Goal: Transaction & Acquisition: Purchase product/service

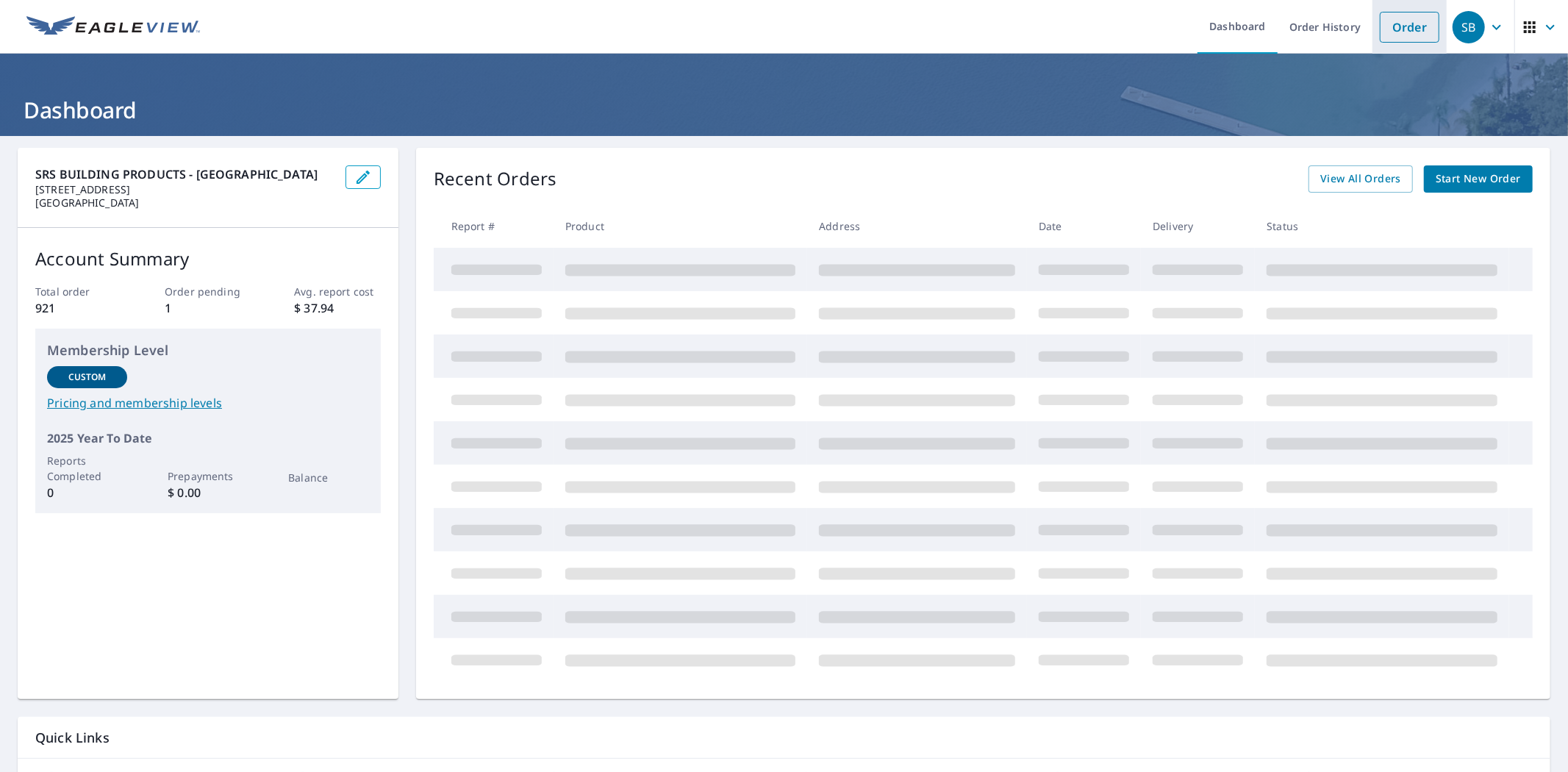
click at [1379, 28] on link "Order" at bounding box center [1409, 27] width 59 height 30
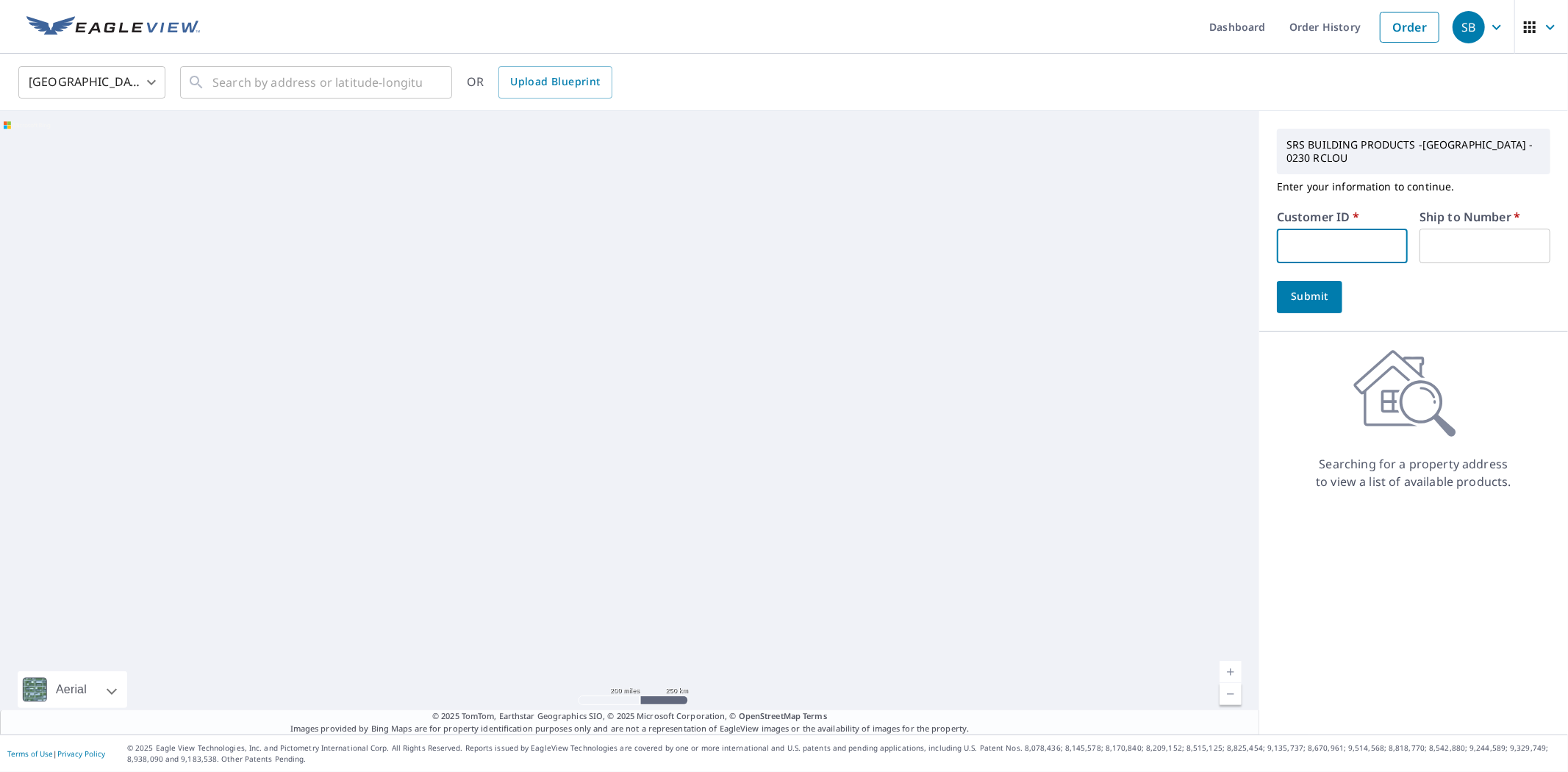
click at [1303, 253] on input "text" at bounding box center [1341, 246] width 131 height 34
type input "engl009"
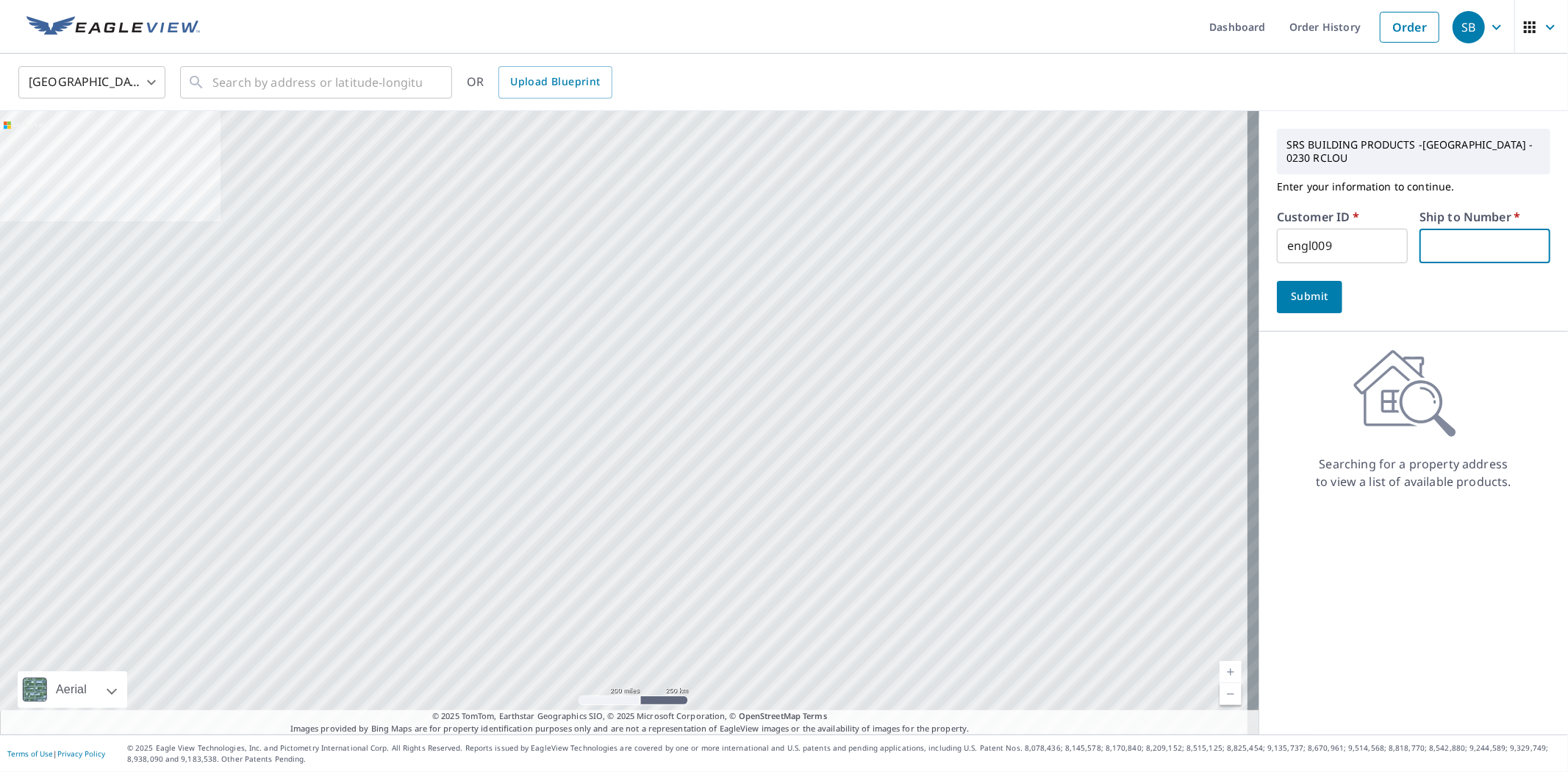
click at [1442, 255] on input "text" at bounding box center [1484, 246] width 131 height 34
type input "1"
click at [301, 83] on input "text" at bounding box center [317, 82] width 210 height 41
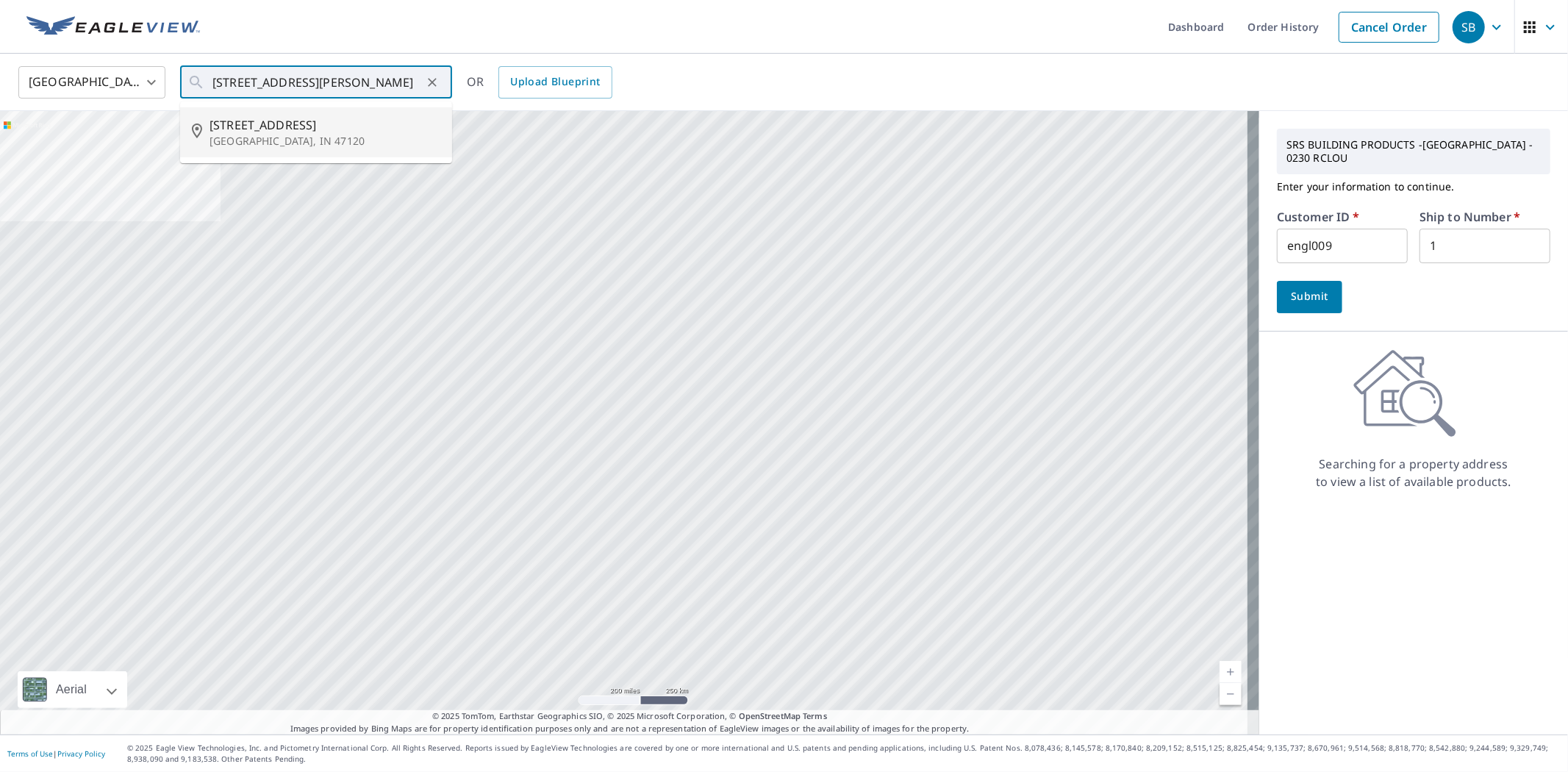
type input "[STREET_ADDRESS]"
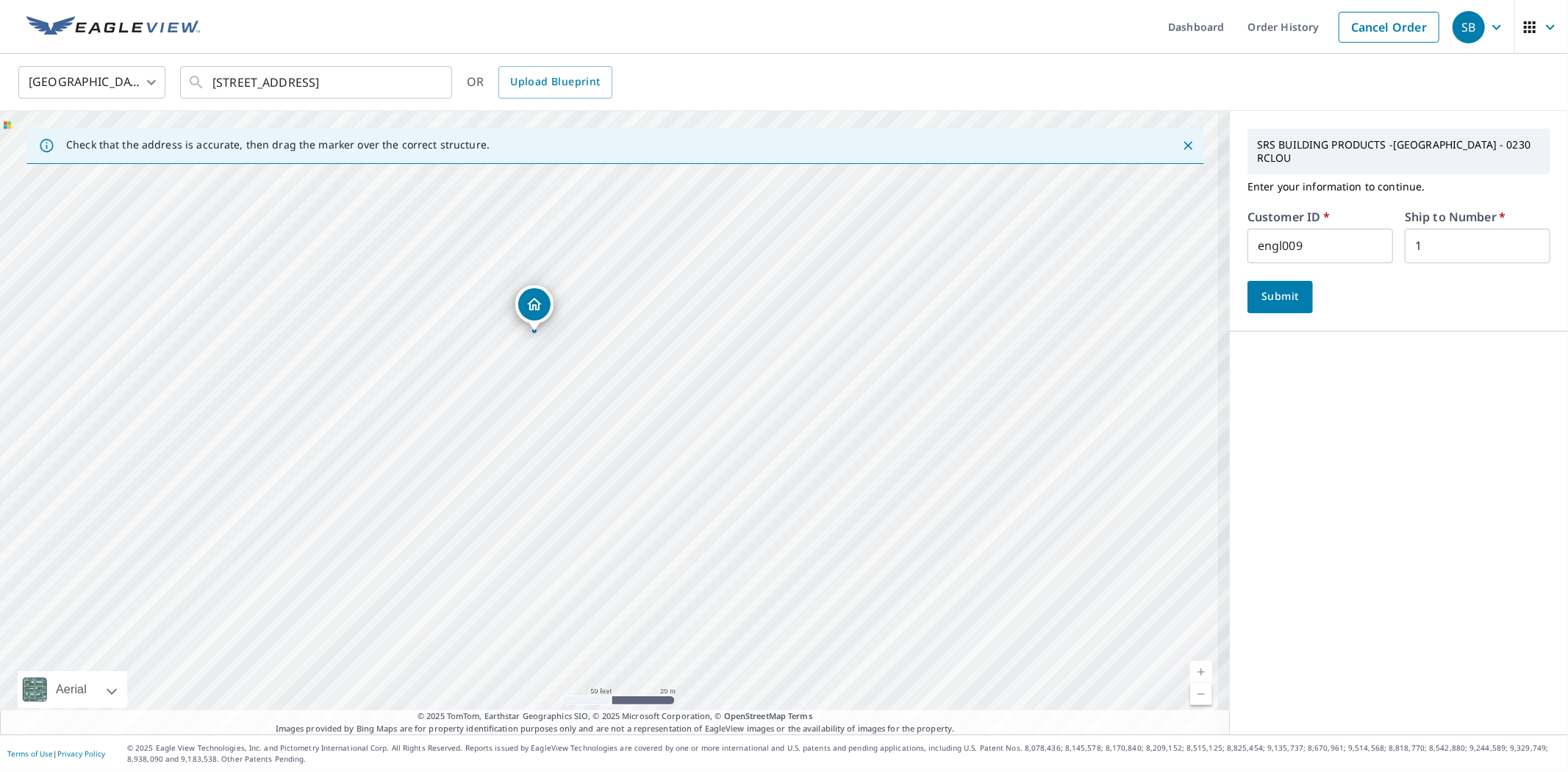
drag, startPoint x: 584, startPoint y: 441, endPoint x: 596, endPoint y: 468, distance: 29.5
click at [596, 468] on div "[STREET_ADDRESS]" at bounding box center [614, 423] width 1230 height 623
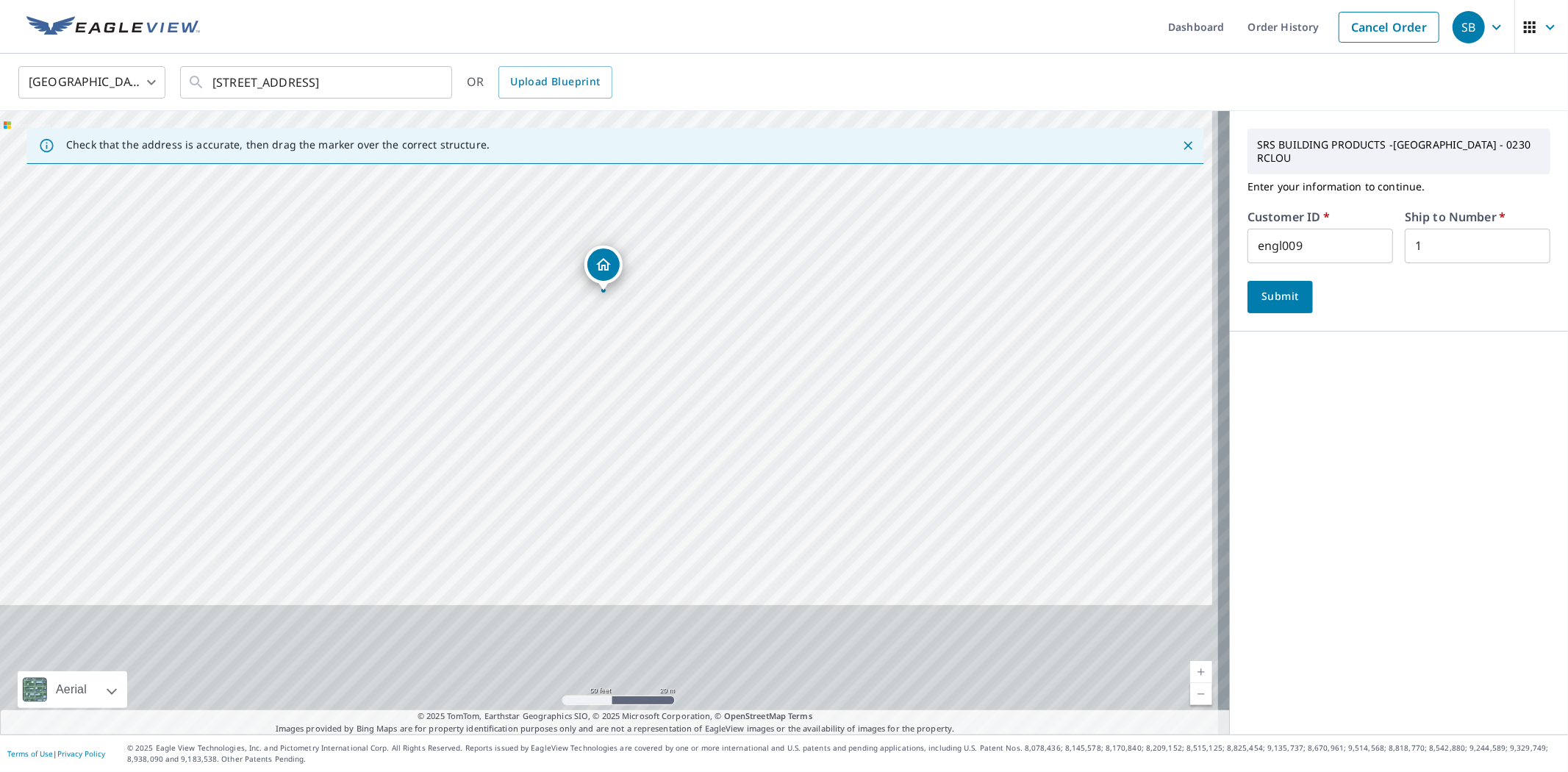
drag, startPoint x: 758, startPoint y: 563, endPoint x: 752, endPoint y: 464, distance: 99.2
click at [752, 464] on div "[STREET_ADDRESS]" at bounding box center [614, 423] width 1230 height 623
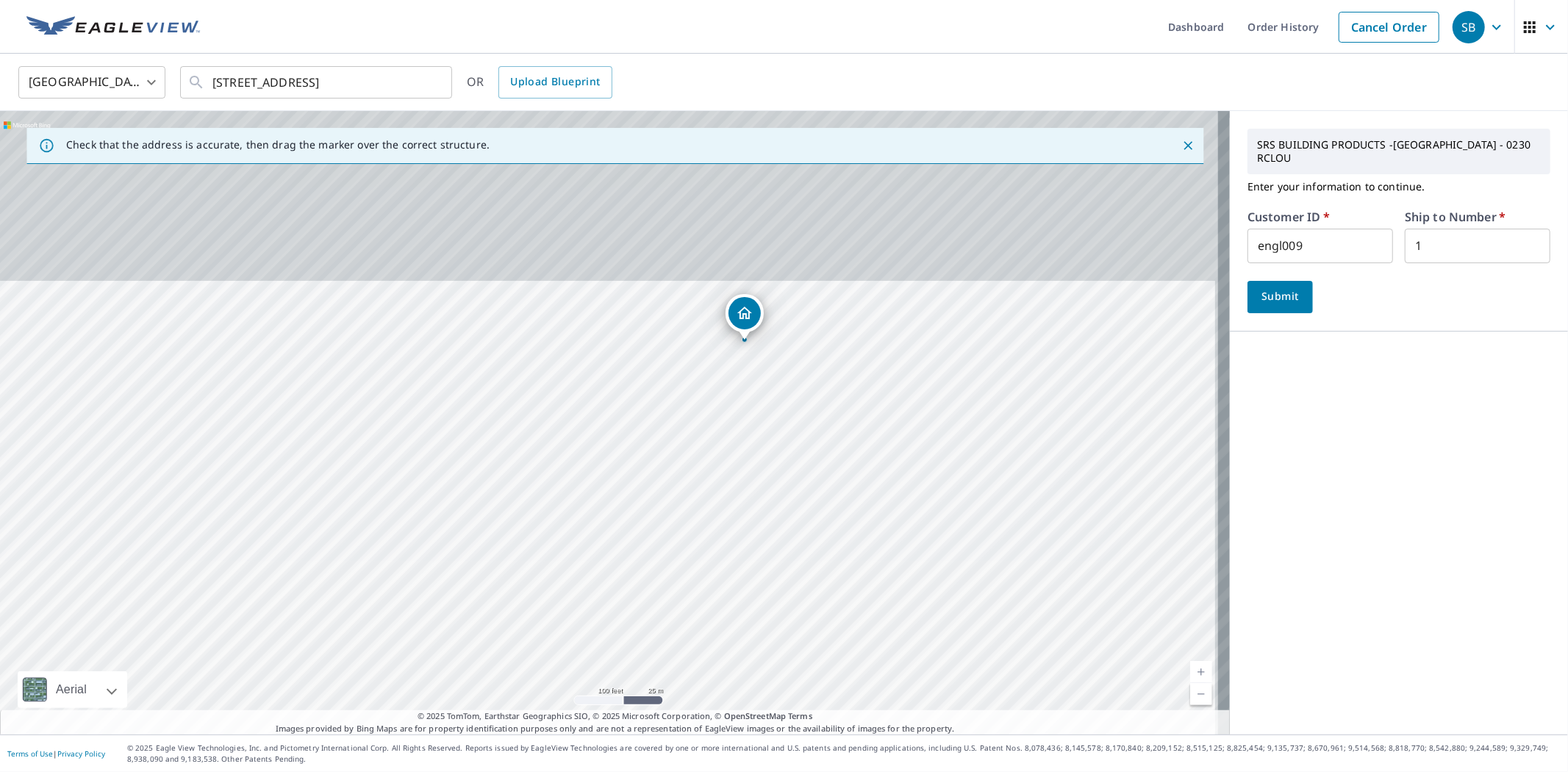
drag, startPoint x: 950, startPoint y: 520, endPoint x: 916, endPoint y: 487, distance: 47.4
click at [916, 487] on div "[STREET_ADDRESS]" at bounding box center [614, 423] width 1230 height 623
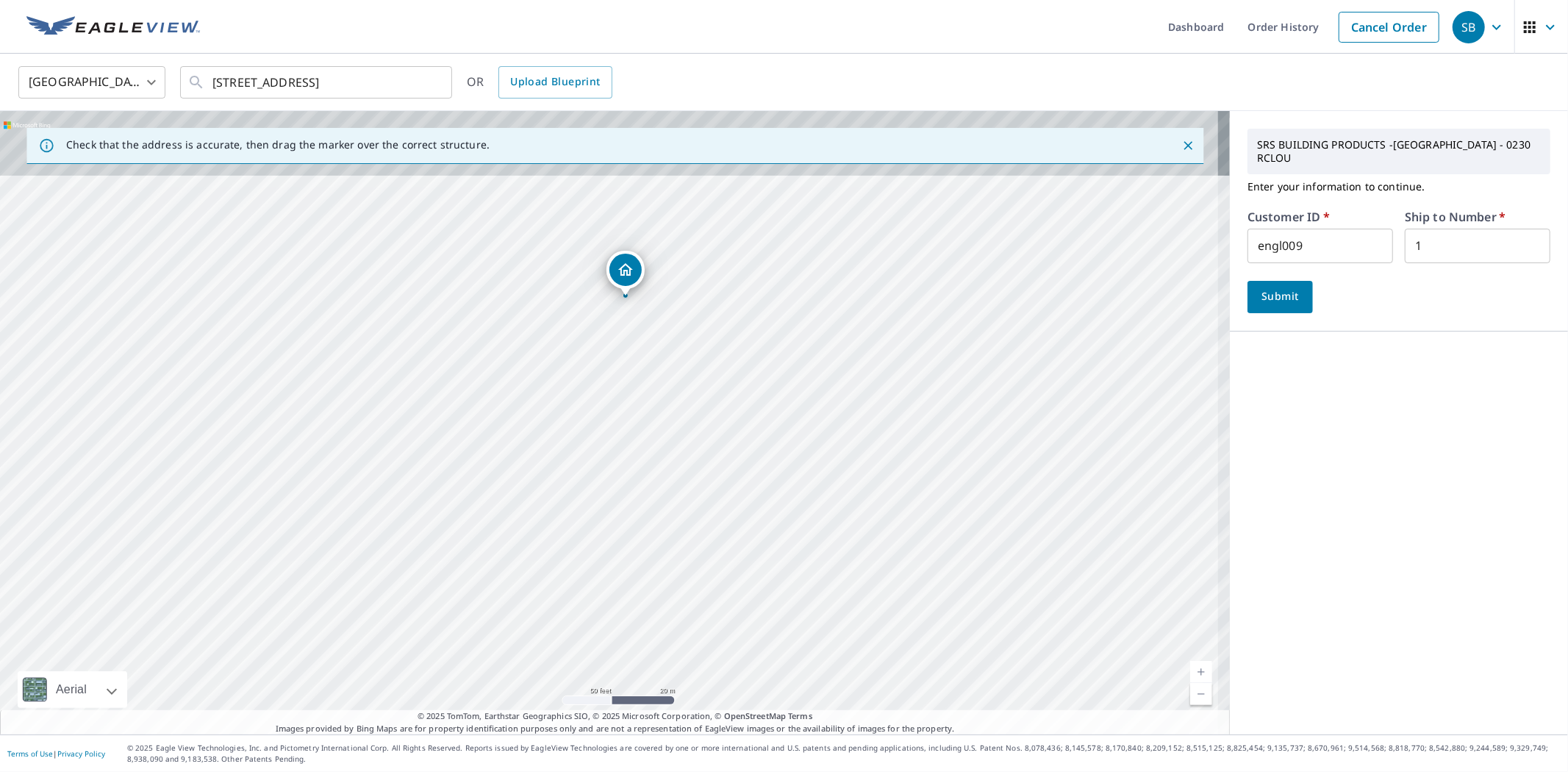
drag, startPoint x: 728, startPoint y: 442, endPoint x: 775, endPoint y: 523, distance: 93.6
click at [775, 523] on div "[STREET_ADDRESS]" at bounding box center [614, 423] width 1230 height 623
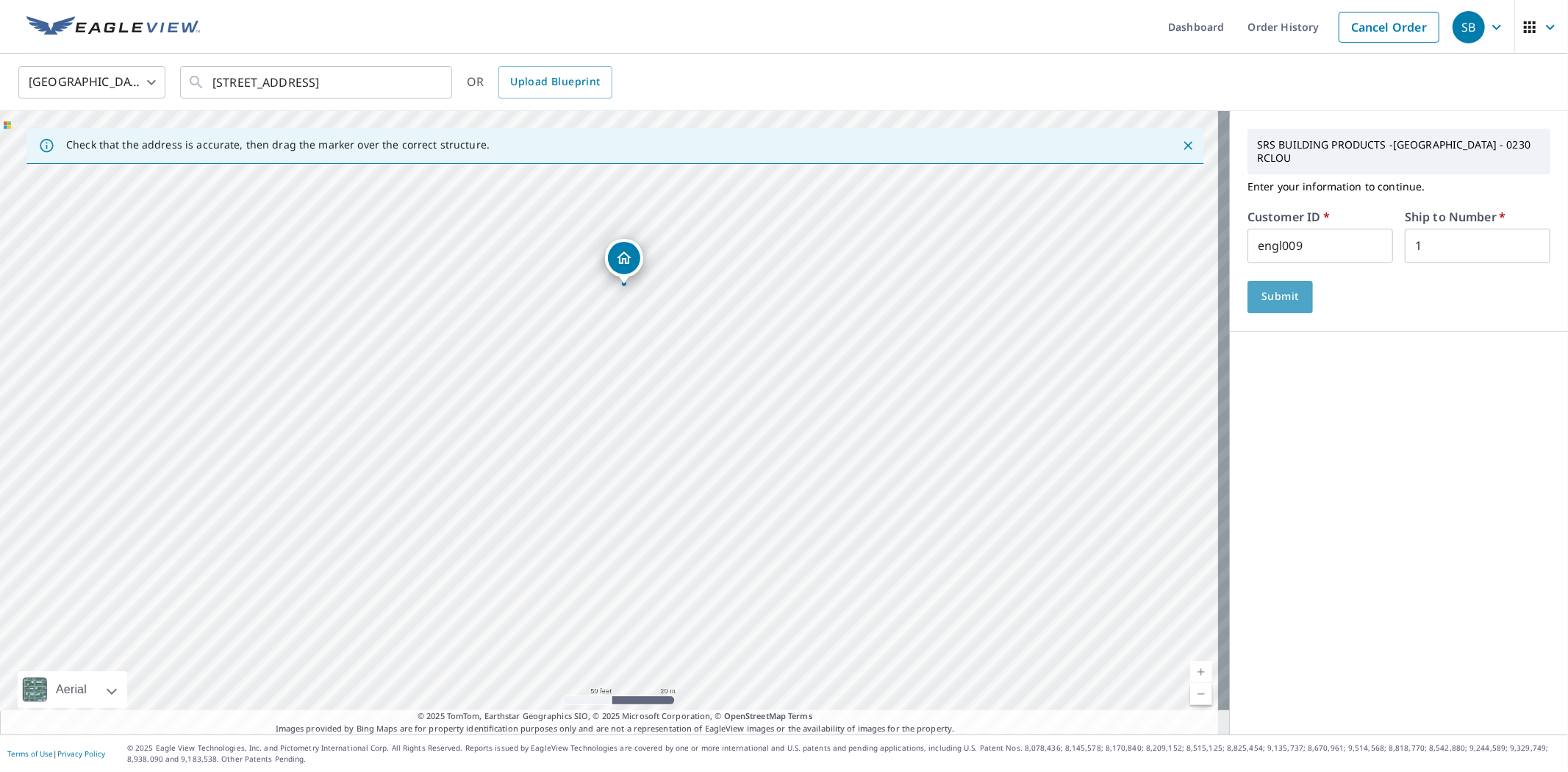
click at [1260, 299] on span "Submit" at bounding box center [1280, 296] width 42 height 18
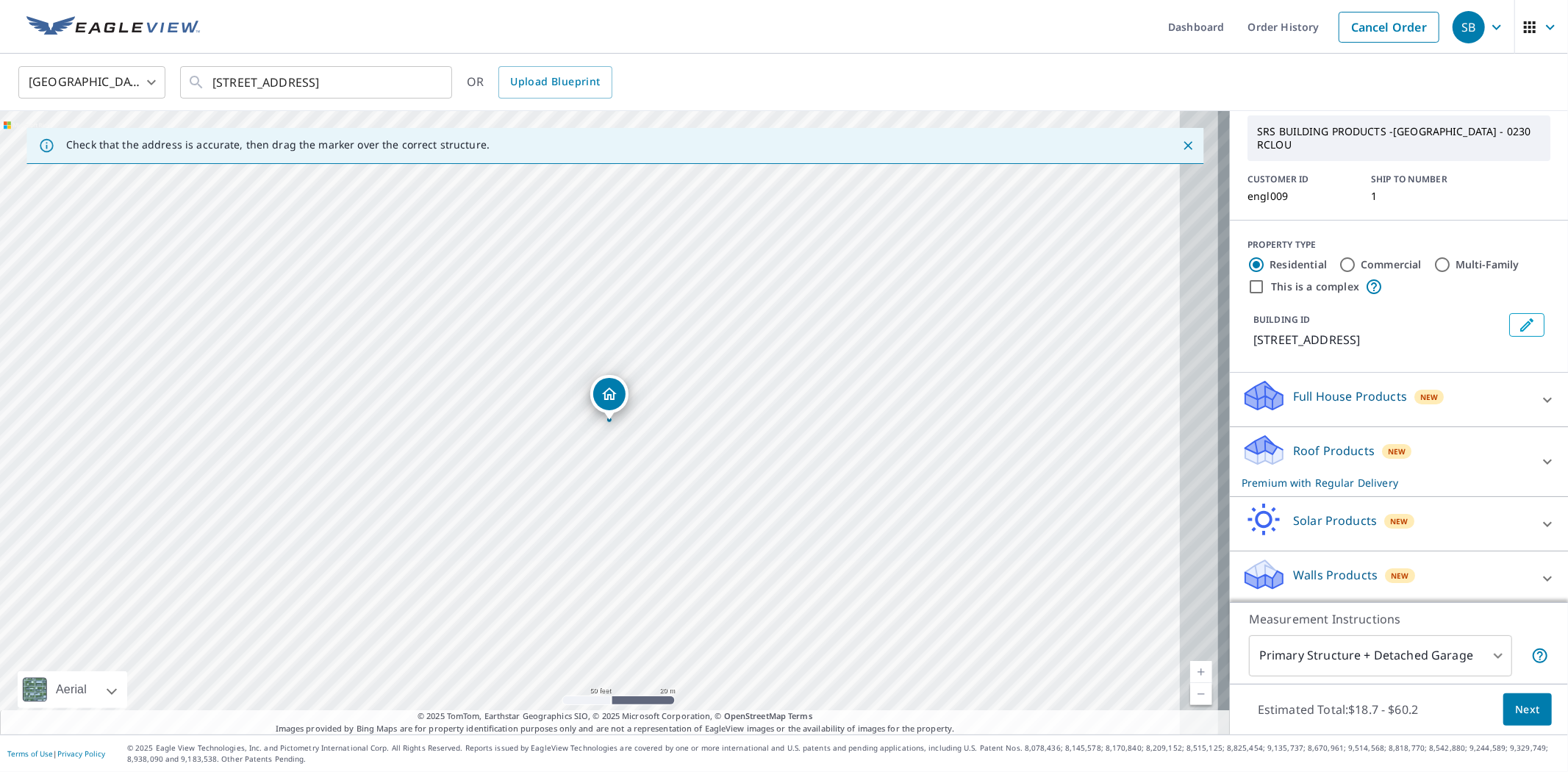
scroll to position [82, 0]
click at [1538, 467] on icon at bounding box center [1547, 457] width 18 height 18
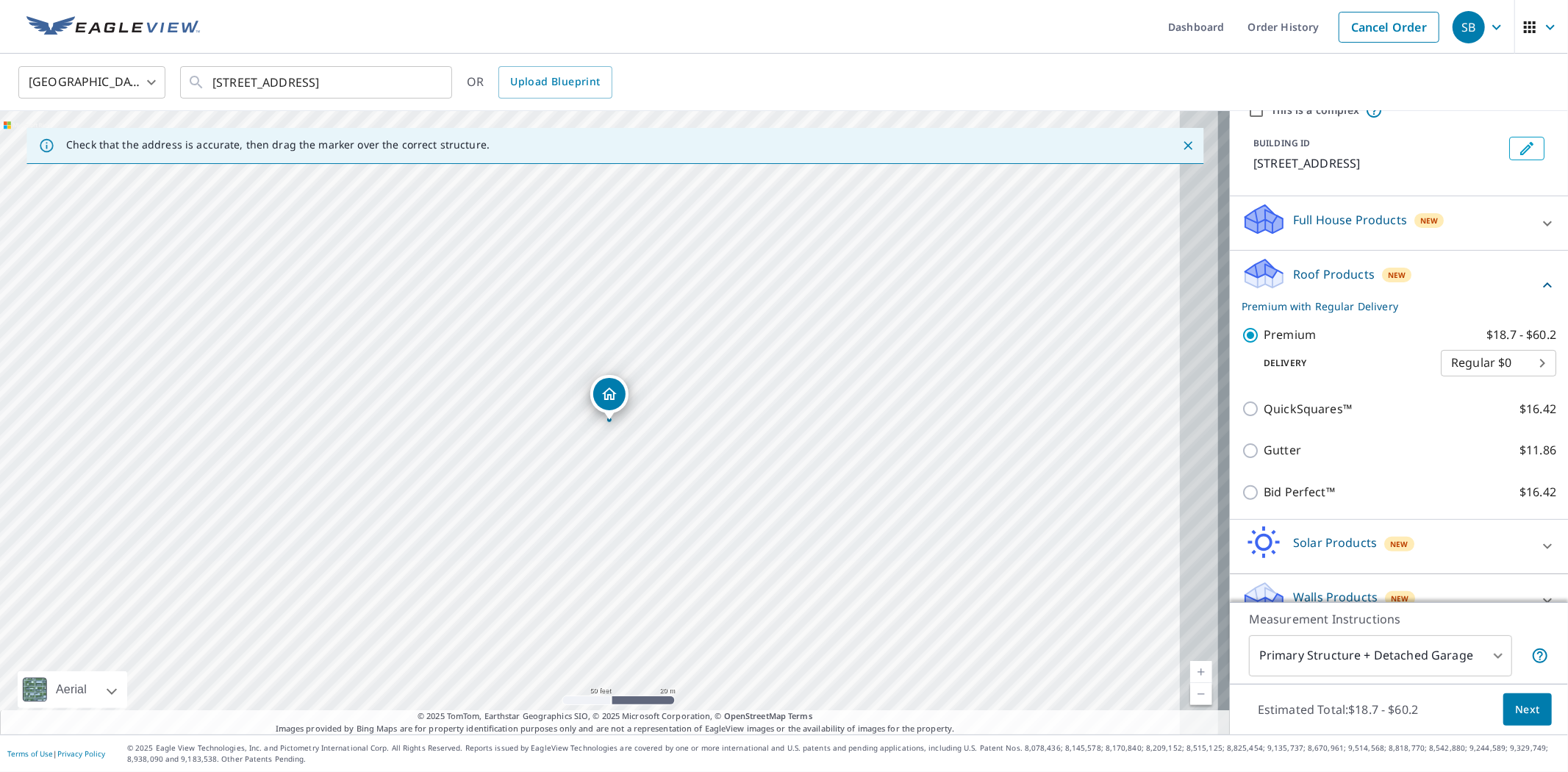
scroll to position [245, 0]
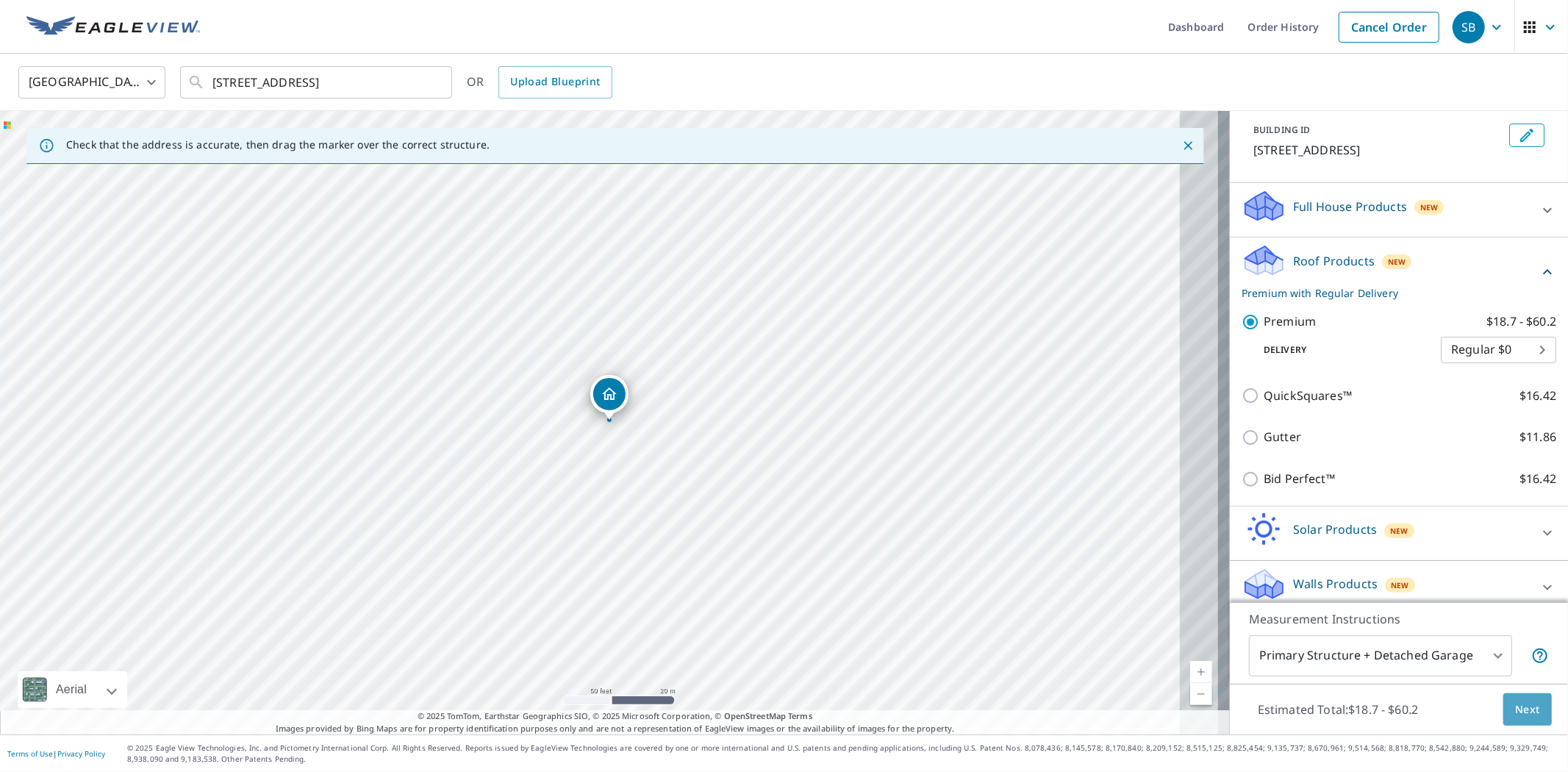
click at [1515, 706] on span "Next" at bounding box center [1527, 709] width 25 height 18
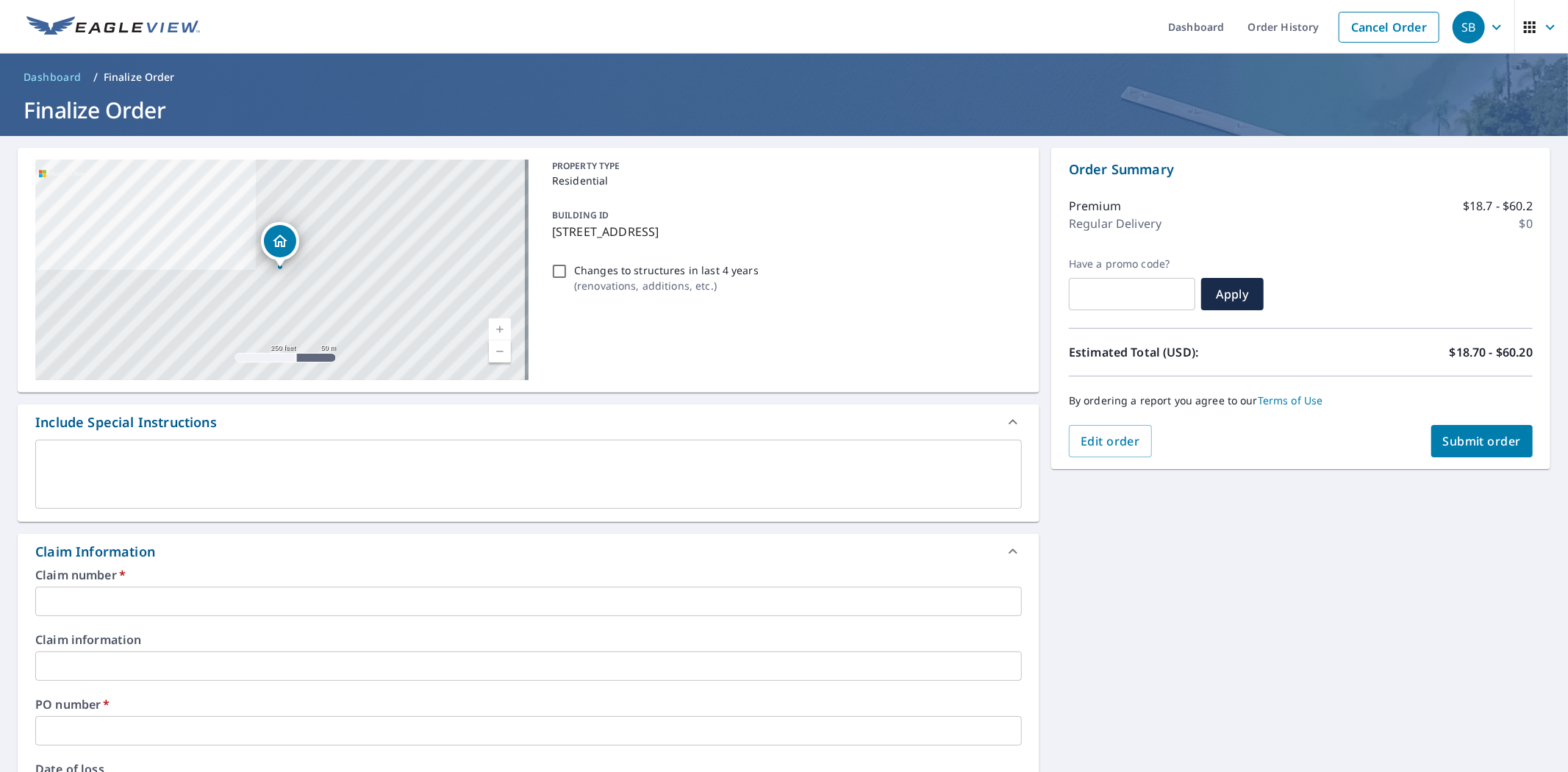
drag, startPoint x: 218, startPoint y: 625, endPoint x: 229, endPoint y: 626, distance: 11.0
click at [223, 617] on input "text" at bounding box center [528, 601] width 986 height 30
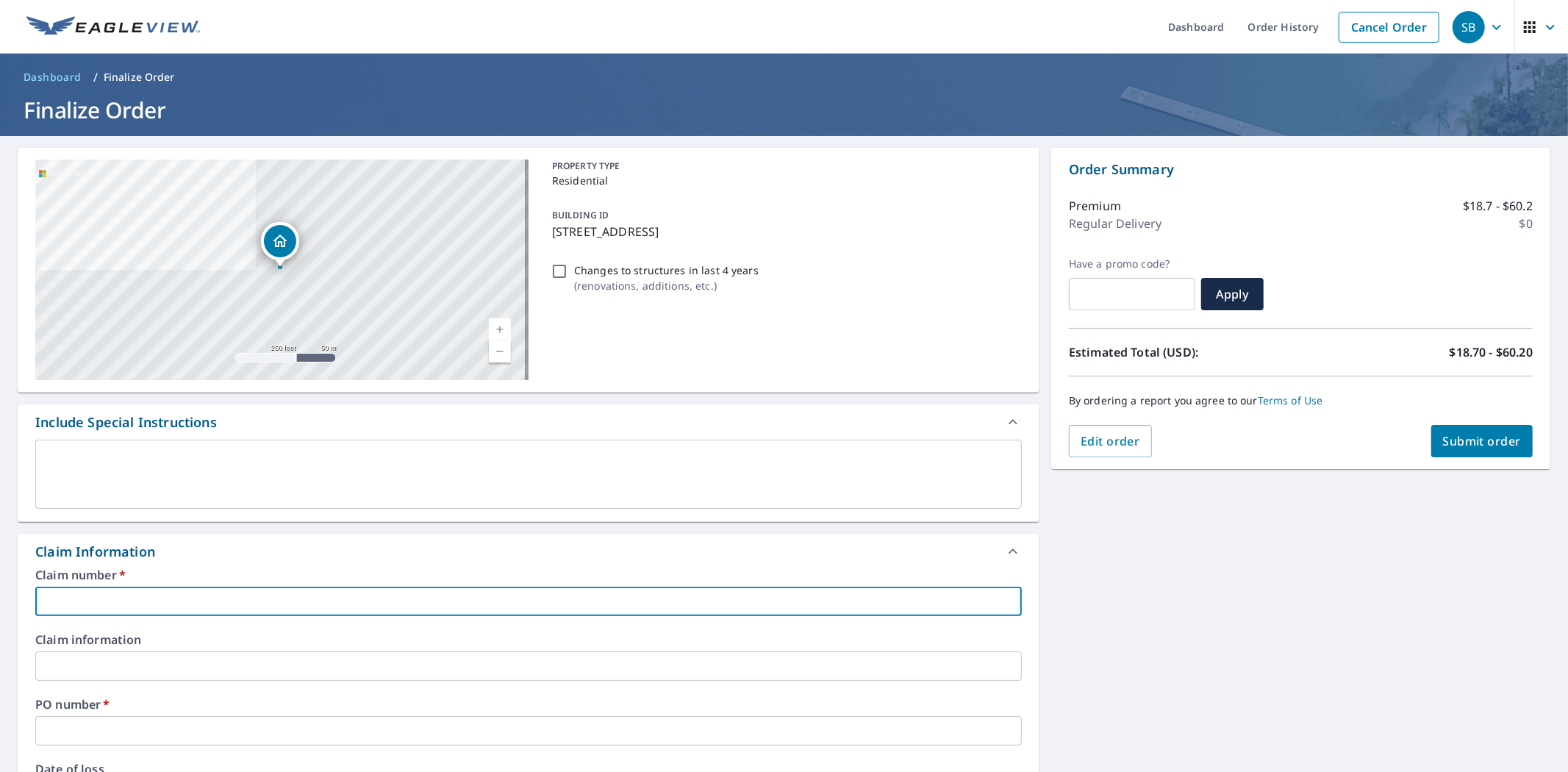
type input "E"
checkbox input "true"
type input "EN"
checkbox input "true"
type input "ENG"
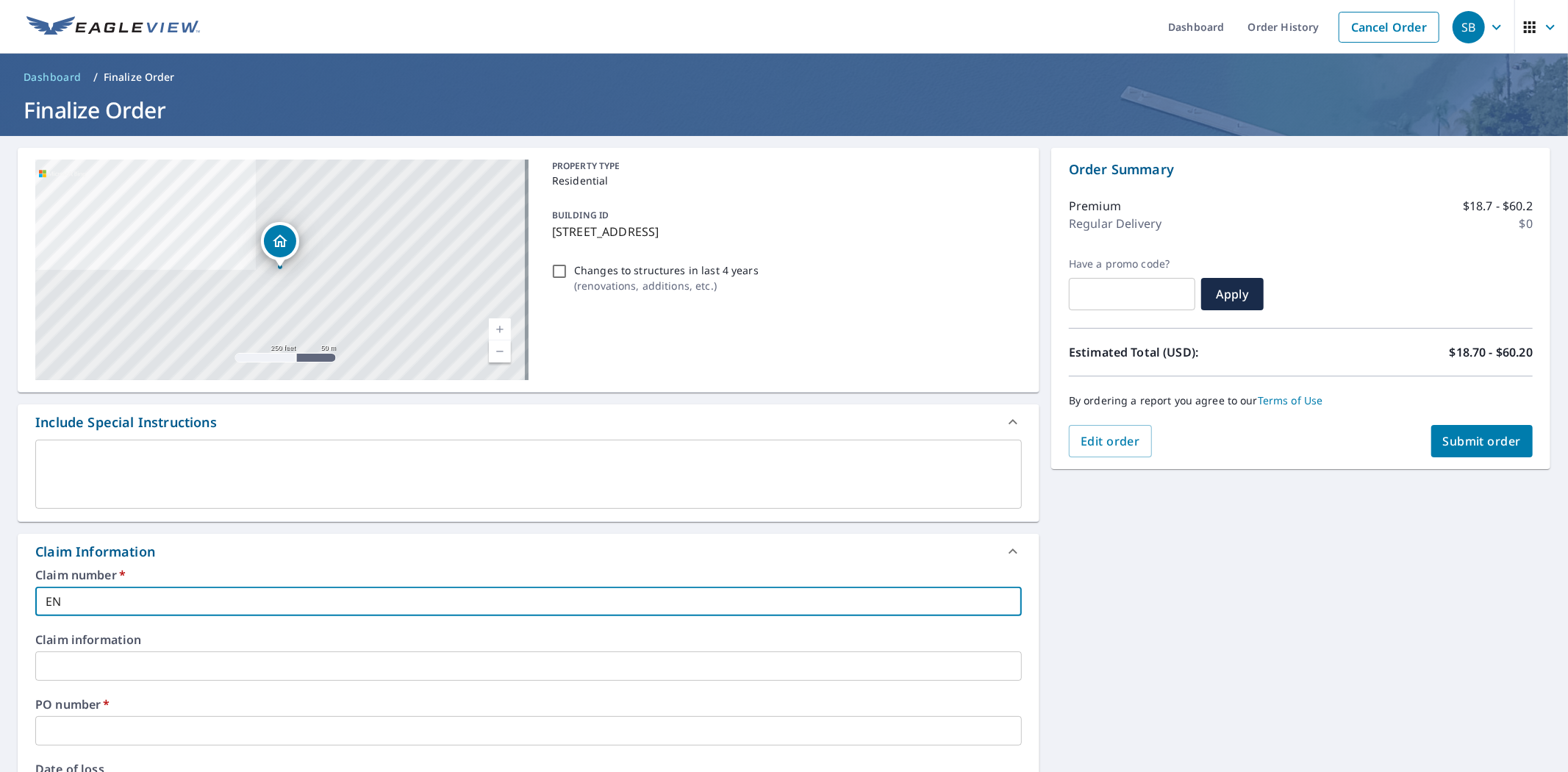
checkbox input "true"
type input "ENG-"
checkbox input "true"
type input "ENG-"
checkbox input "true"
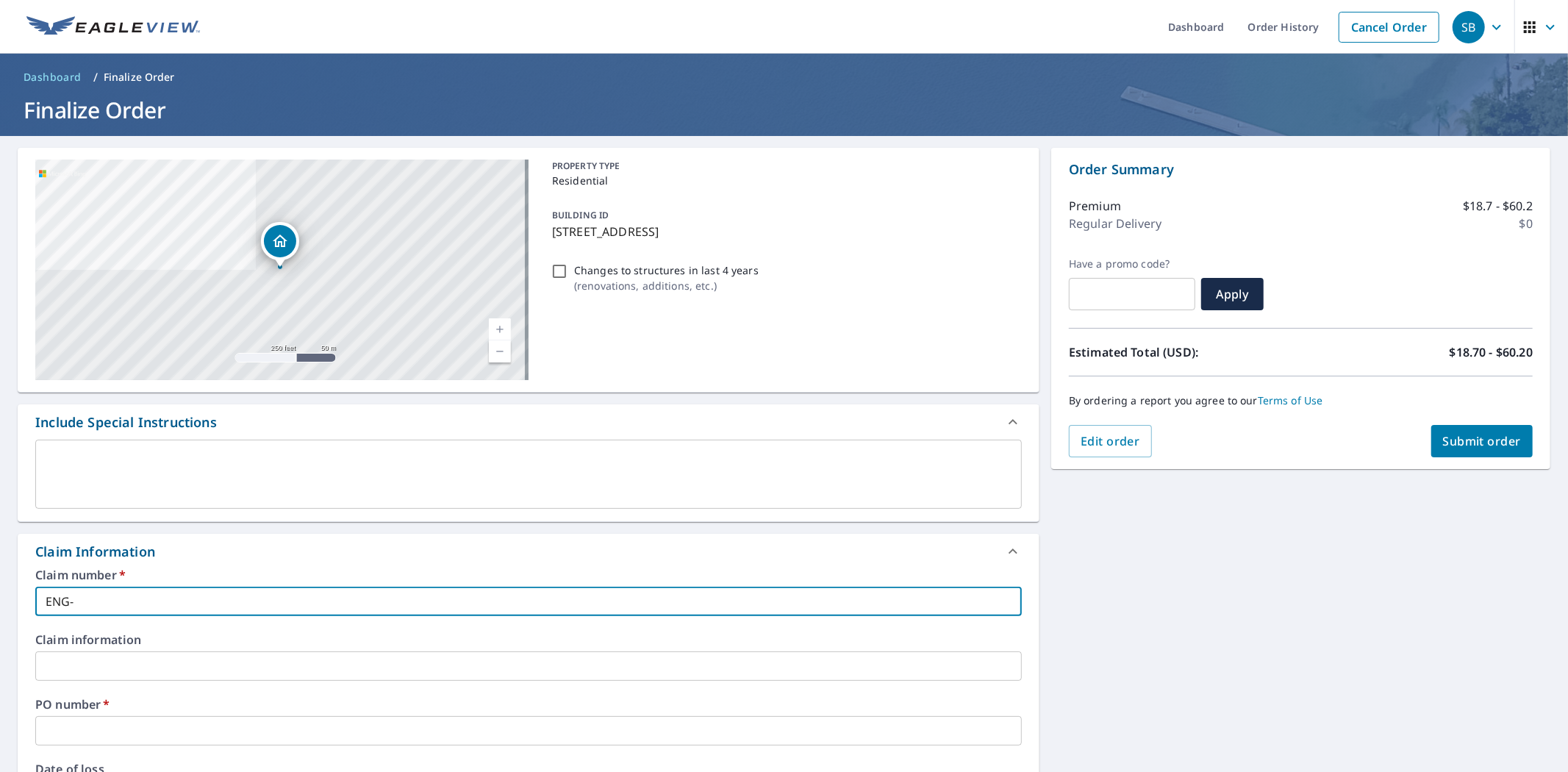
type input "ENG- 5"
checkbox input "true"
type input "ENG- 56"
checkbox input "true"
type input "ENG- 569"
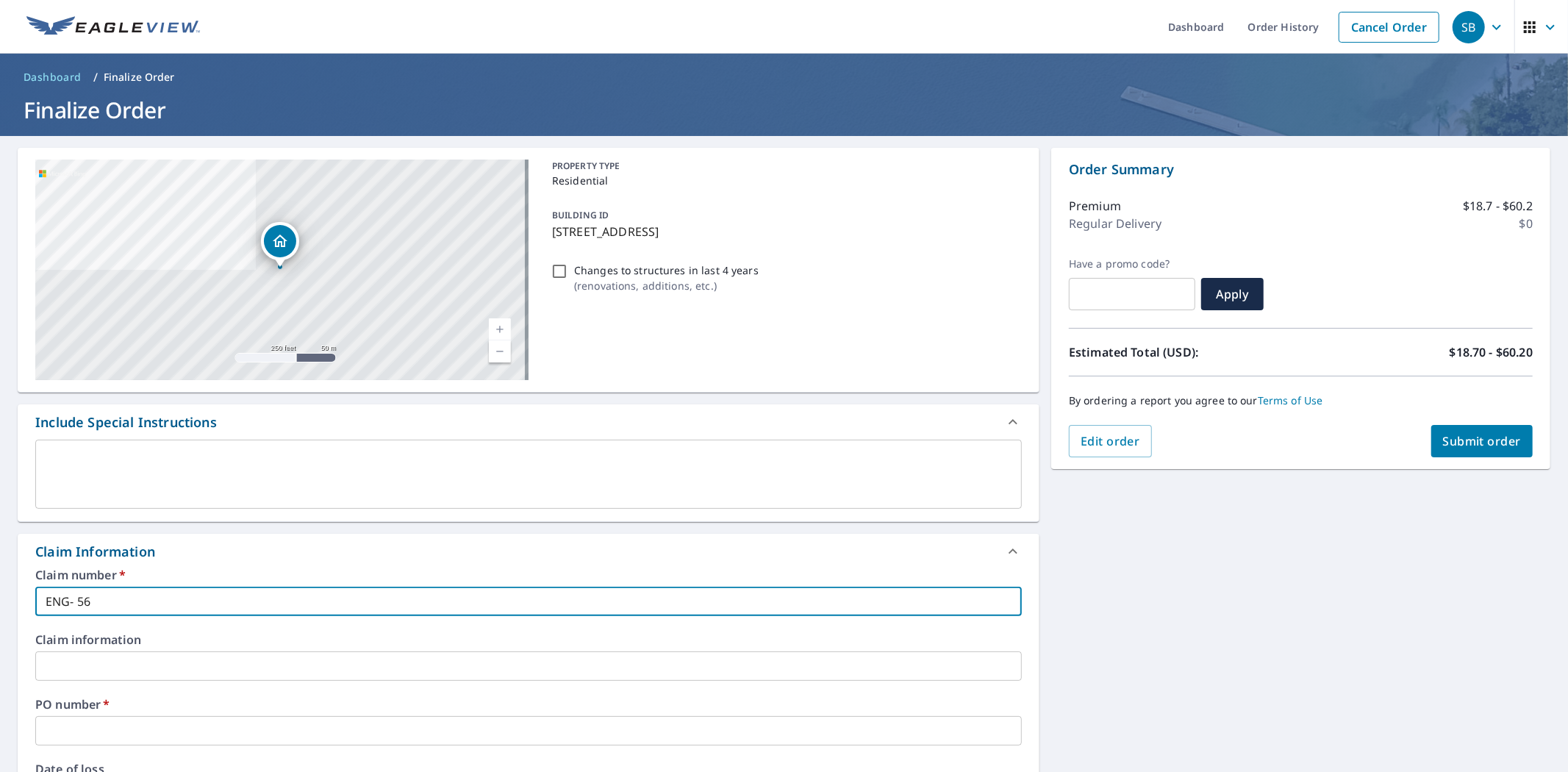
checkbox input "true"
type input "ENG- 5695"
checkbox input "true"
type input "ENG- 5695"
checkbox input "true"
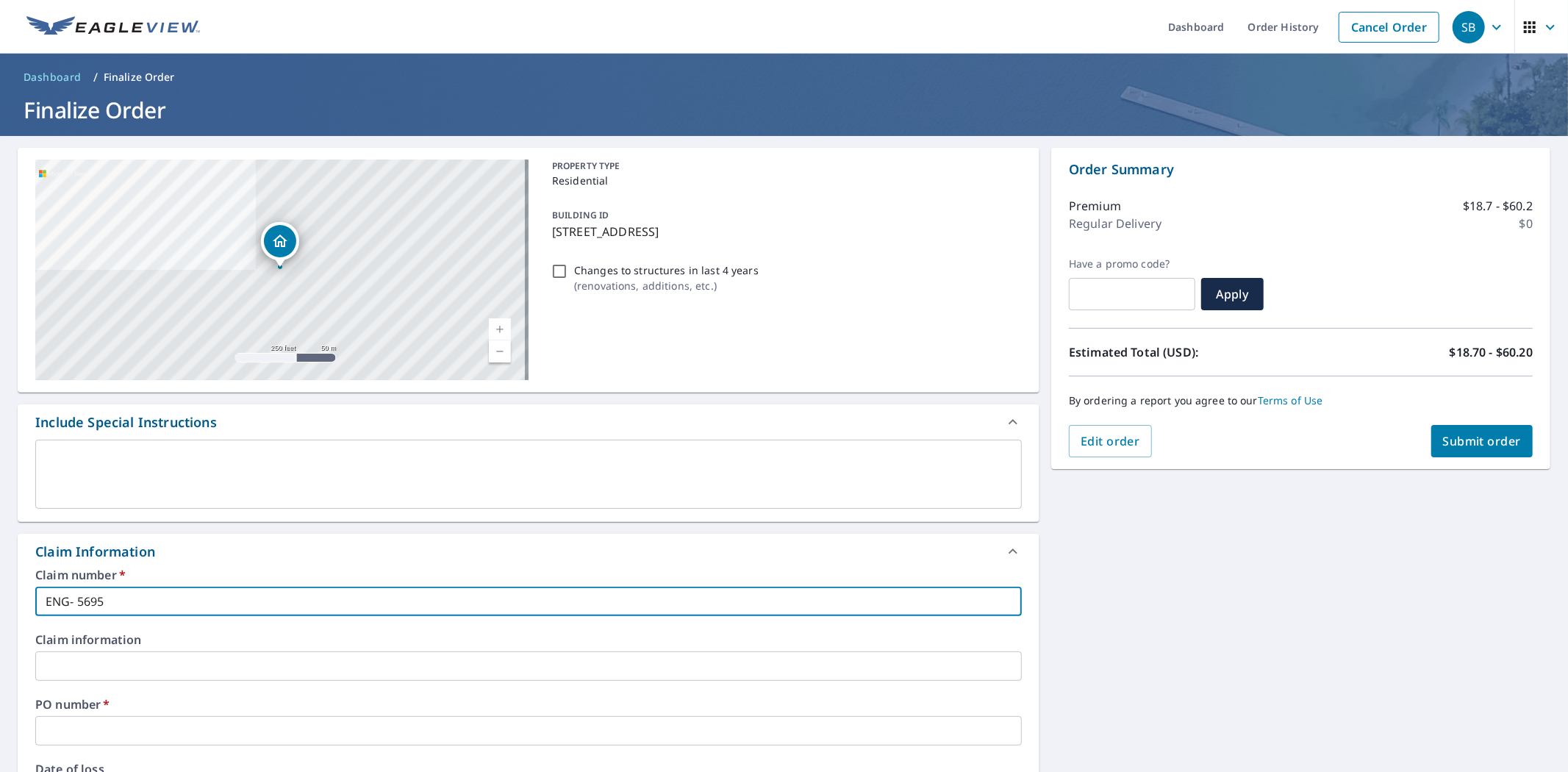
type input "ENG- 5695 W"
checkbox input "true"
type input "ENG- 5695 W"
checkbox input "true"
type input "ENG- 5695 W D"
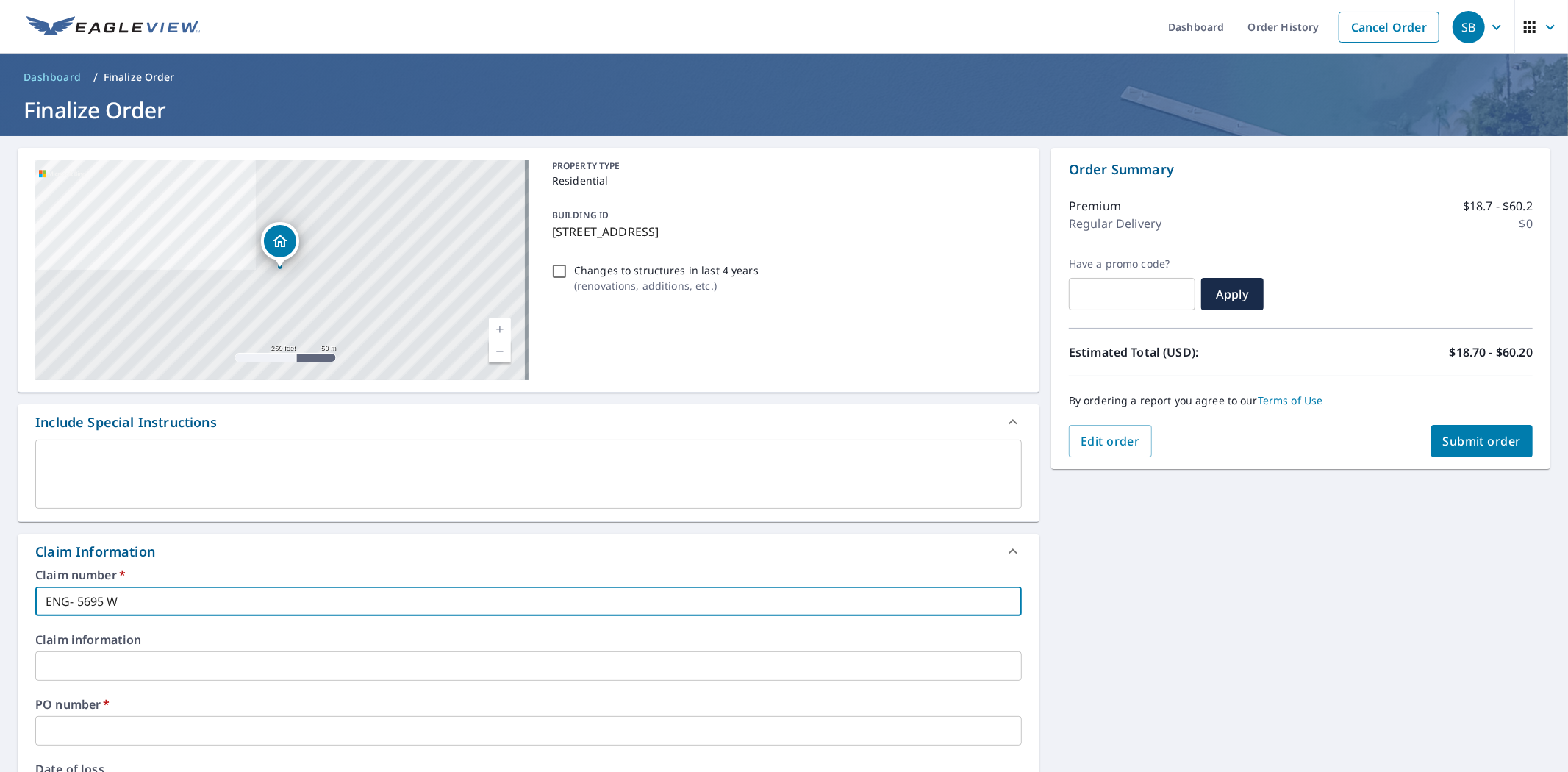
checkbox input "true"
type input "ENG- 5695 W DU"
checkbox input "true"
type input "ENG- 5695 W DUK"
checkbox input "true"
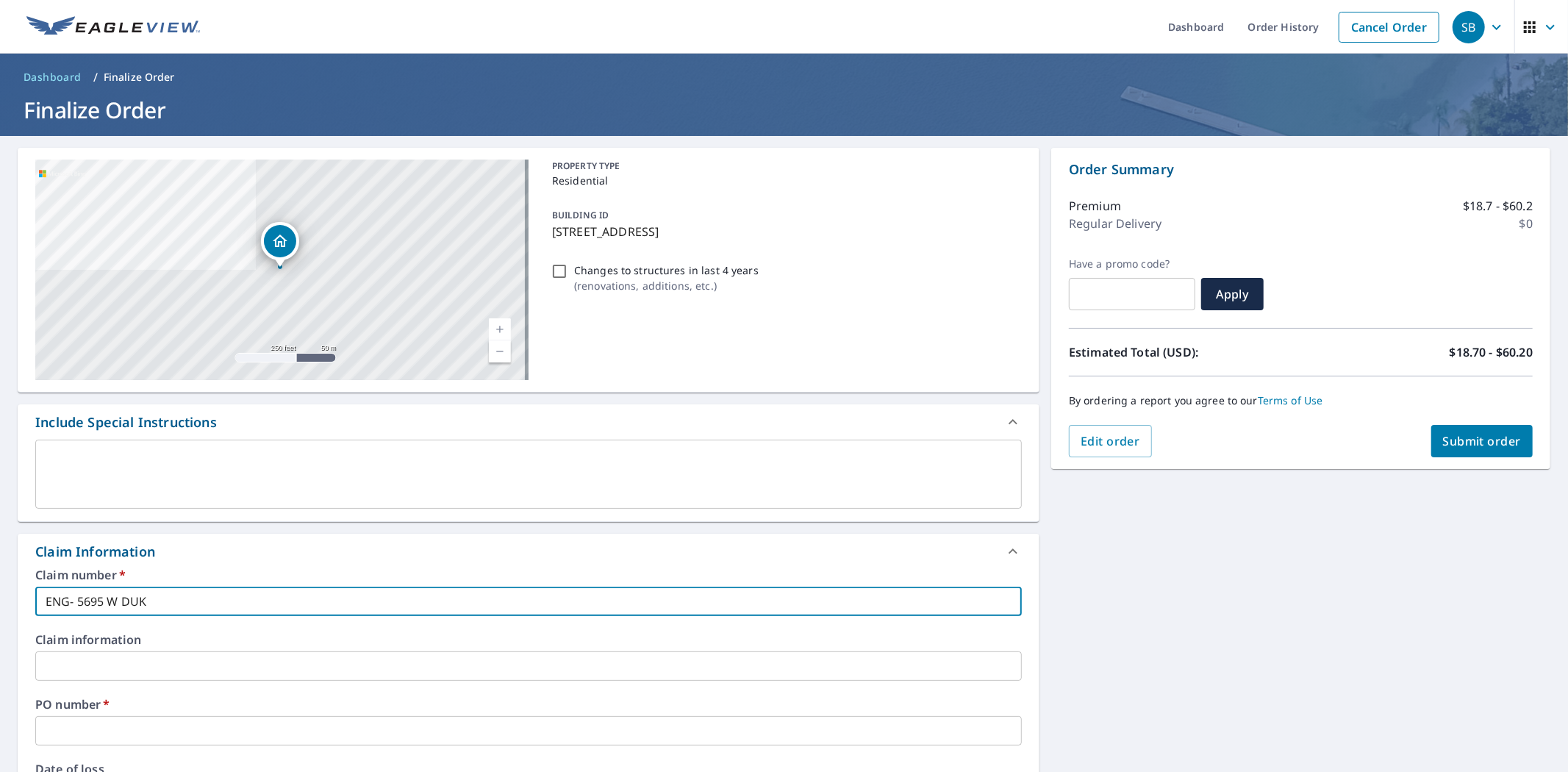
type input "ENG- 5695 W DUKE"
checkbox input "true"
type input "ENG- 5695 W DUKE"
checkbox input "true"
type input "ENG- 5695 W DUKE L"
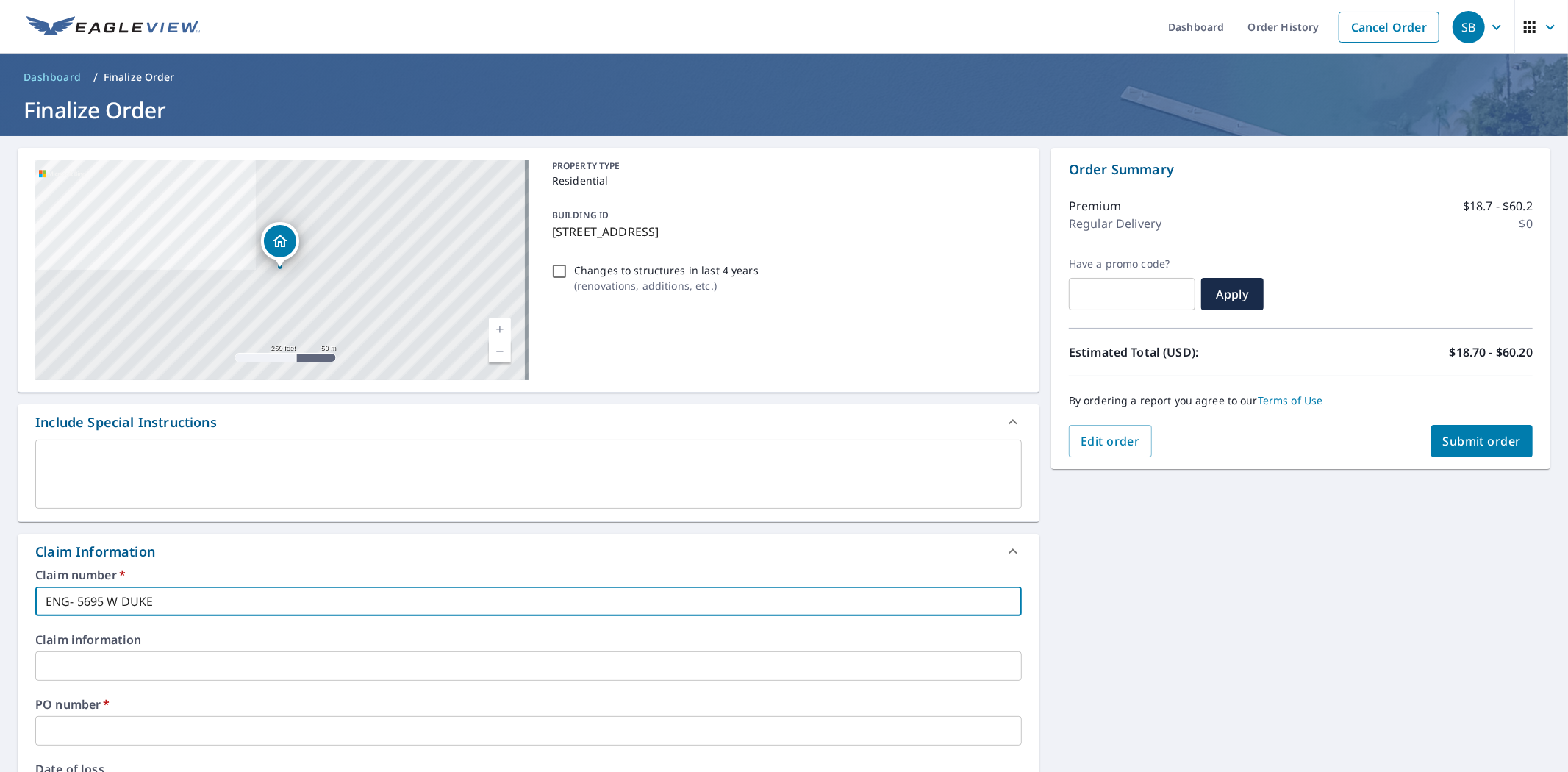
checkbox input "true"
type input "ENG- 5695 W DUKE LA"
checkbox input "true"
type input "ENG- 5695 W DUKE LAN"
checkbox input "true"
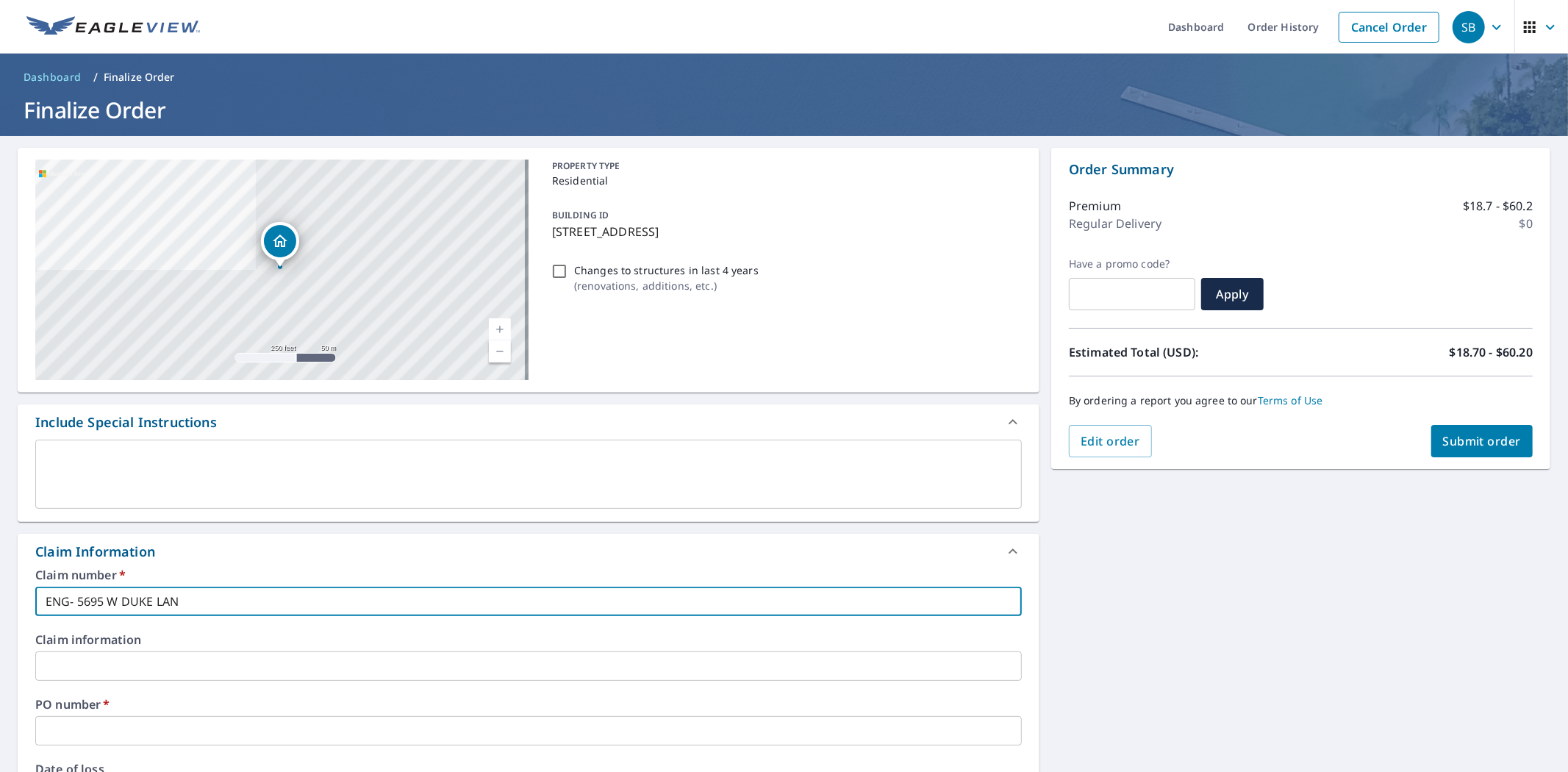
type input "ENG- [STREET_ADDRESS][PERSON_NAME]"
checkbox input "true"
type input "ENG- [STREET_ADDRESS][PERSON_NAME]"
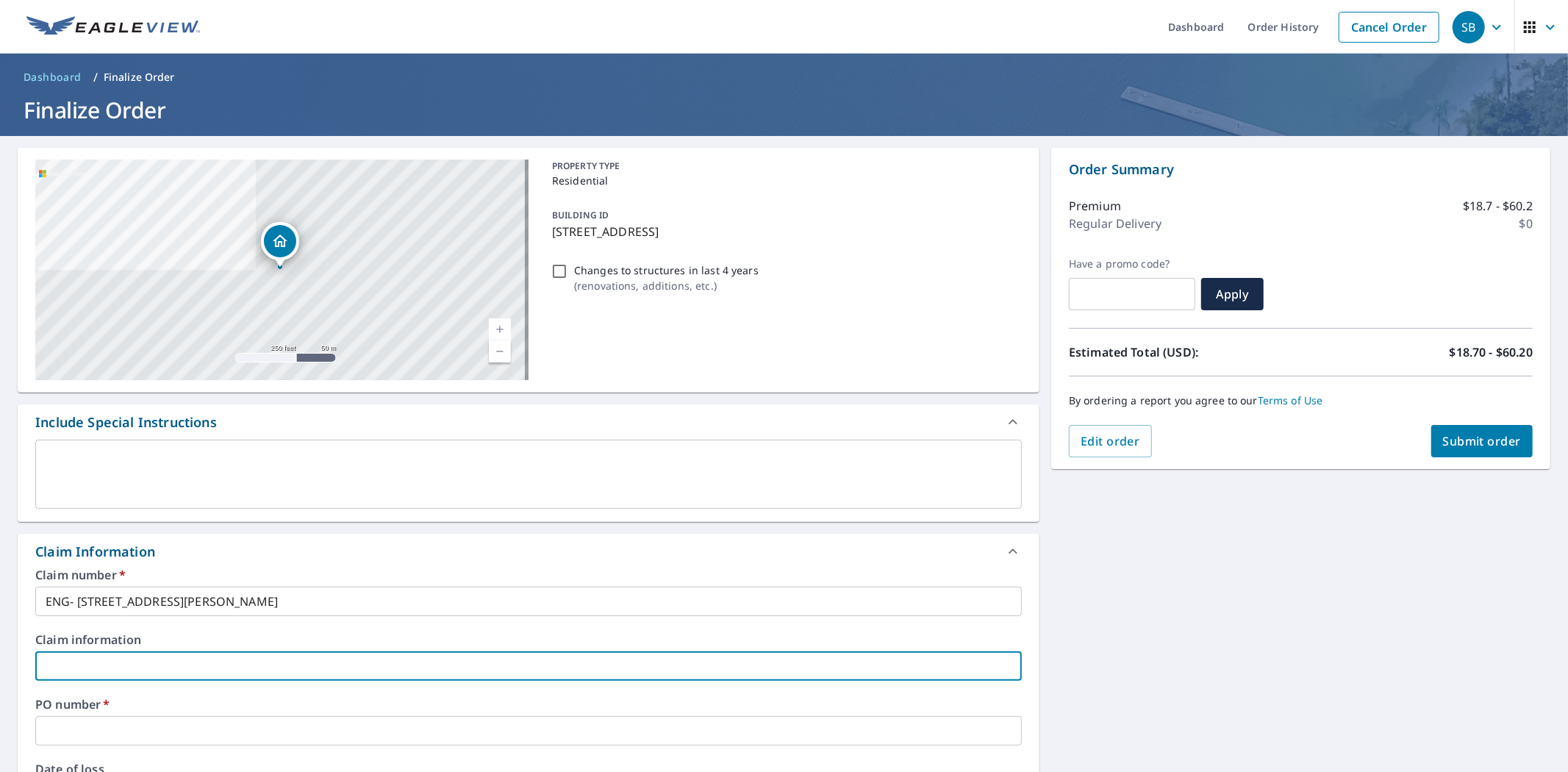
scroll to position [11, 0]
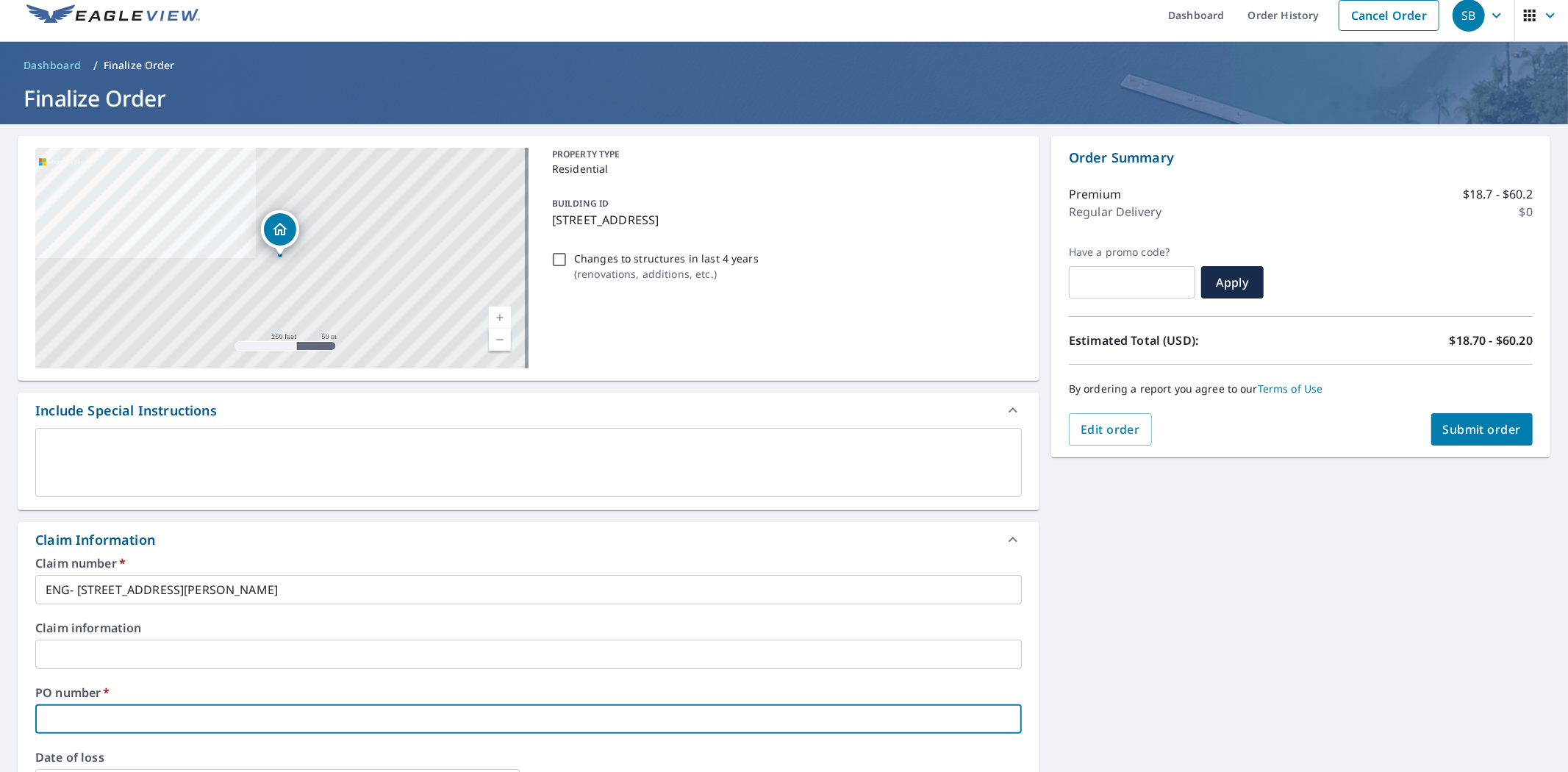
type input "E"
checkbox input "true"
type input "EN"
checkbox input "true"
type input "ENG"
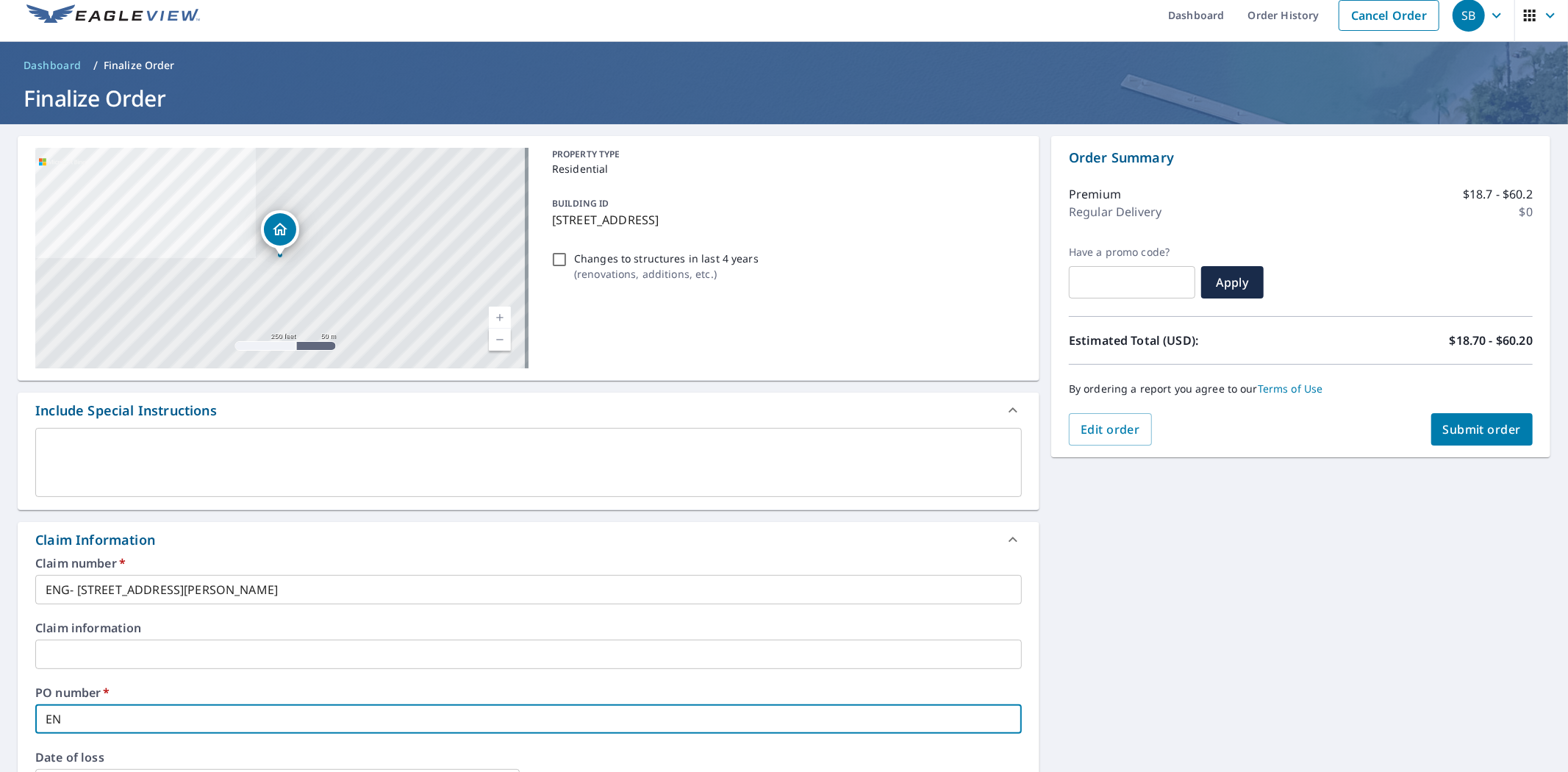
checkbox input "true"
type input "ENG-"
checkbox input "true"
type input "ENG-"
checkbox input "true"
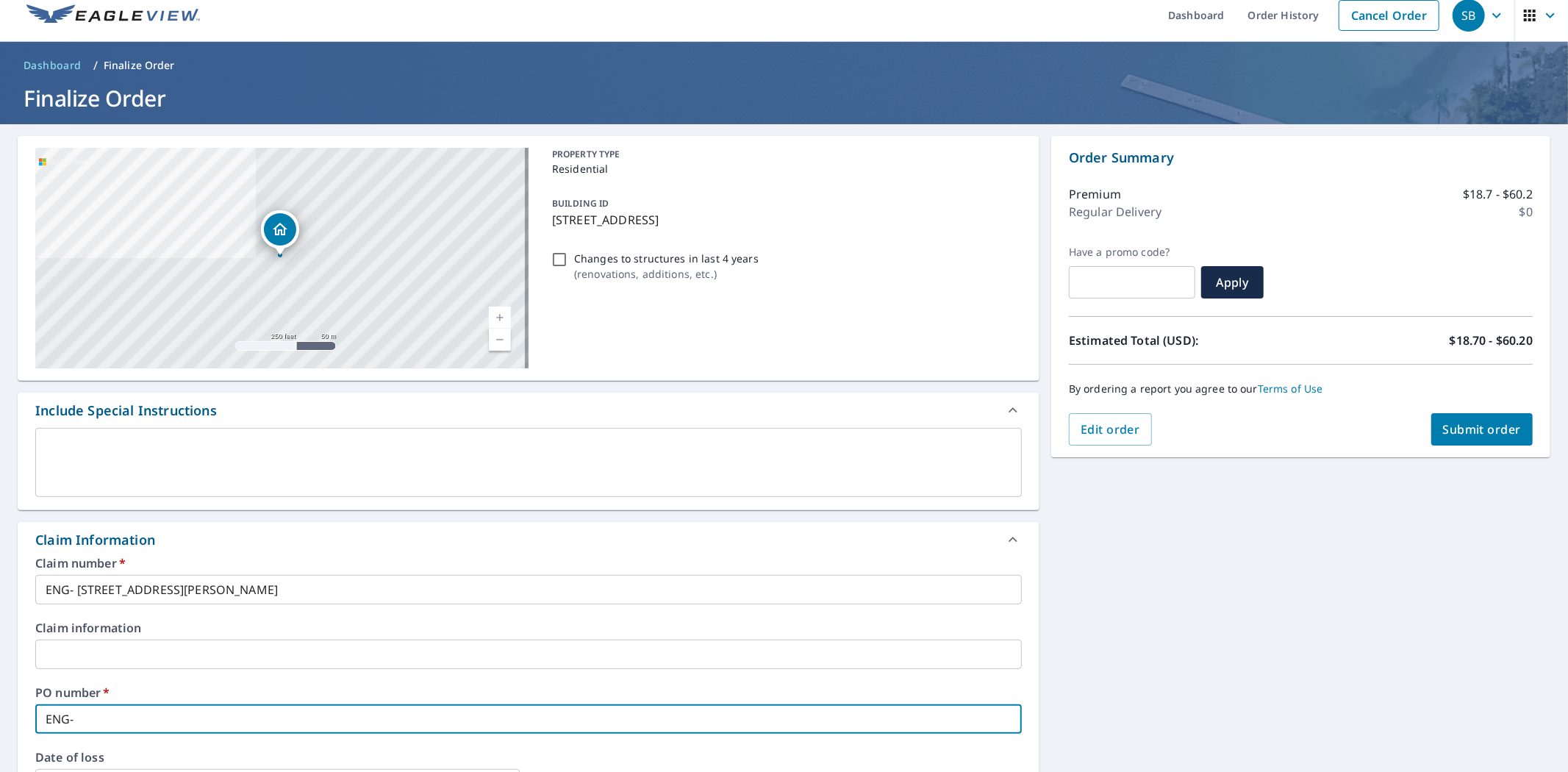
type input "ENG- 5"
checkbox input "true"
type input "ENG- 56"
checkbox input "true"
type input "ENG- 569"
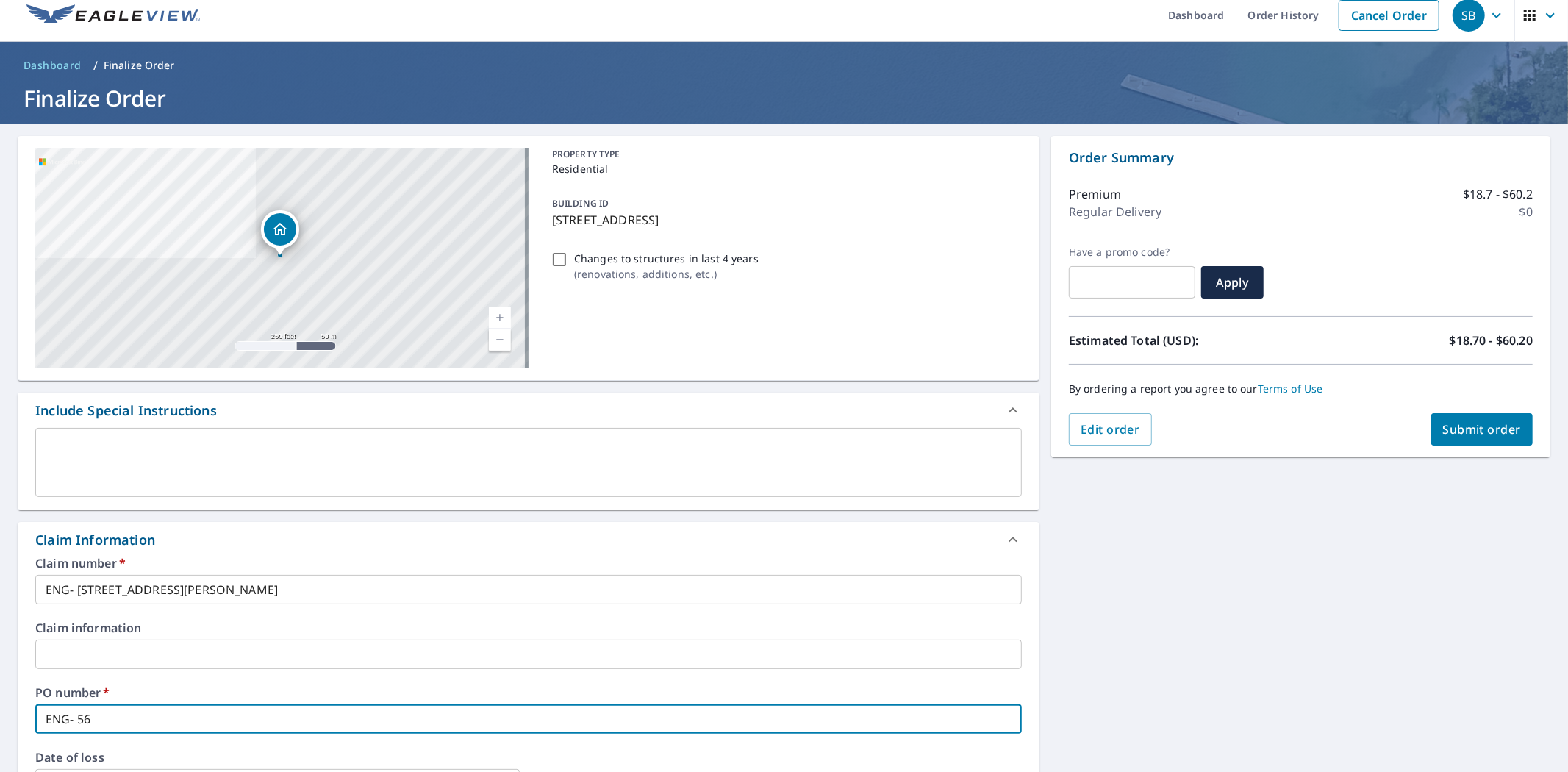
checkbox input "true"
type input "ENG- 5695"
checkbox input "true"
type input "ENG- 5695"
checkbox input "true"
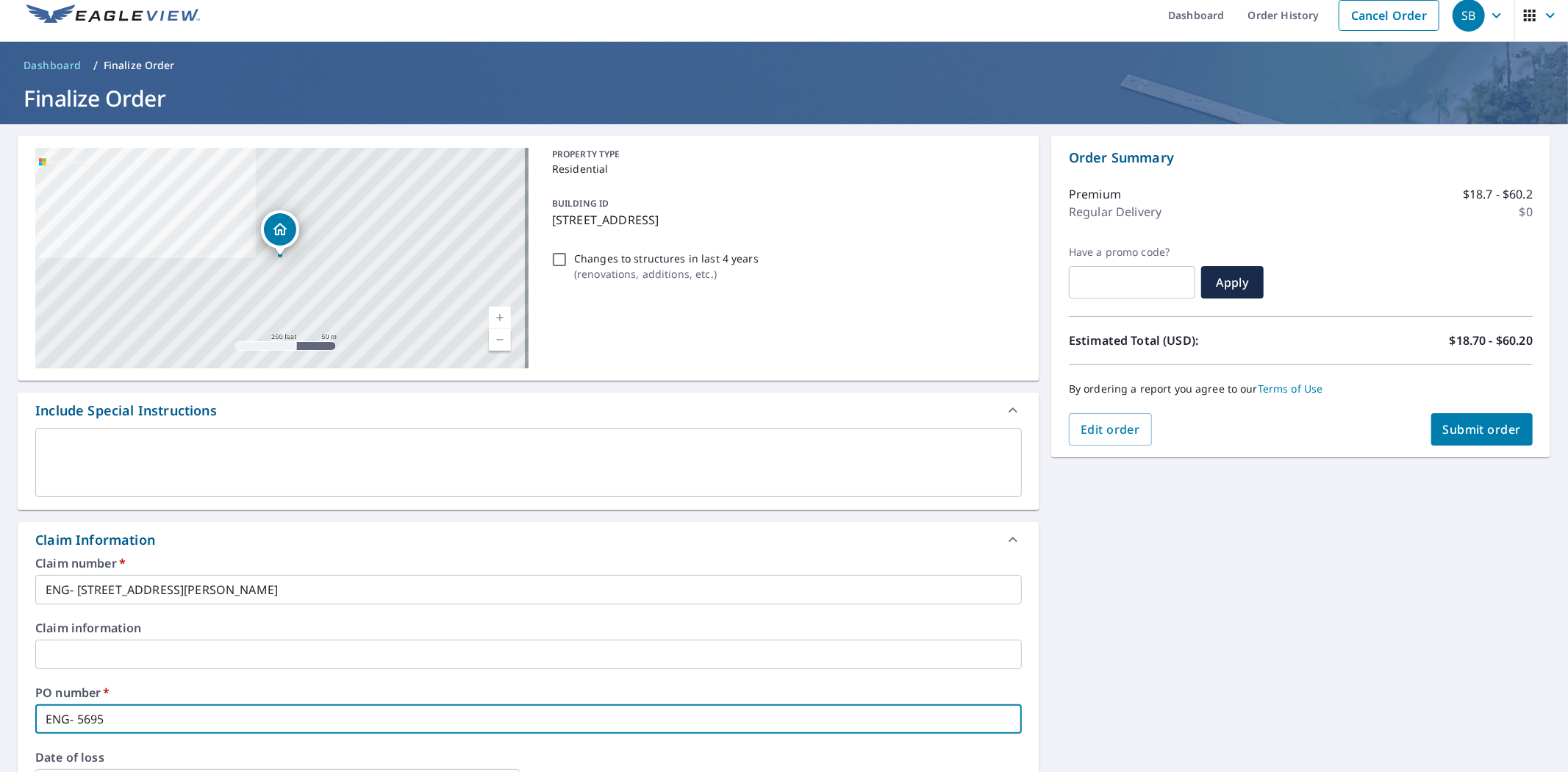
type input "ENG- 5695 W"
checkbox input "true"
type input "ENG- 5695 W"
checkbox input "true"
type input "ENG- 5695 W D"
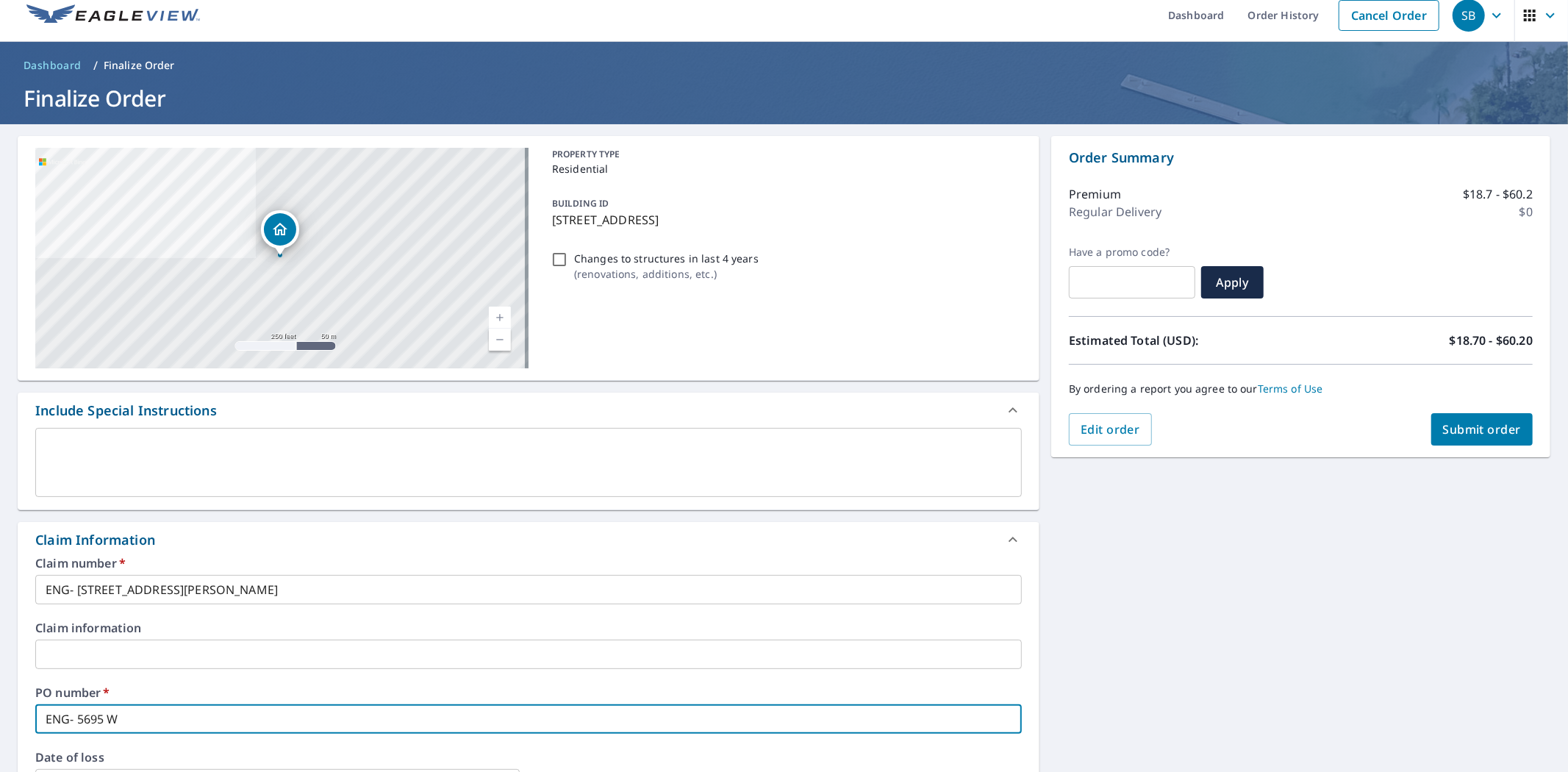
checkbox input "true"
type input "ENG- 5695 W DU"
checkbox input "true"
type input "ENG- 5695 W DUK"
checkbox input "true"
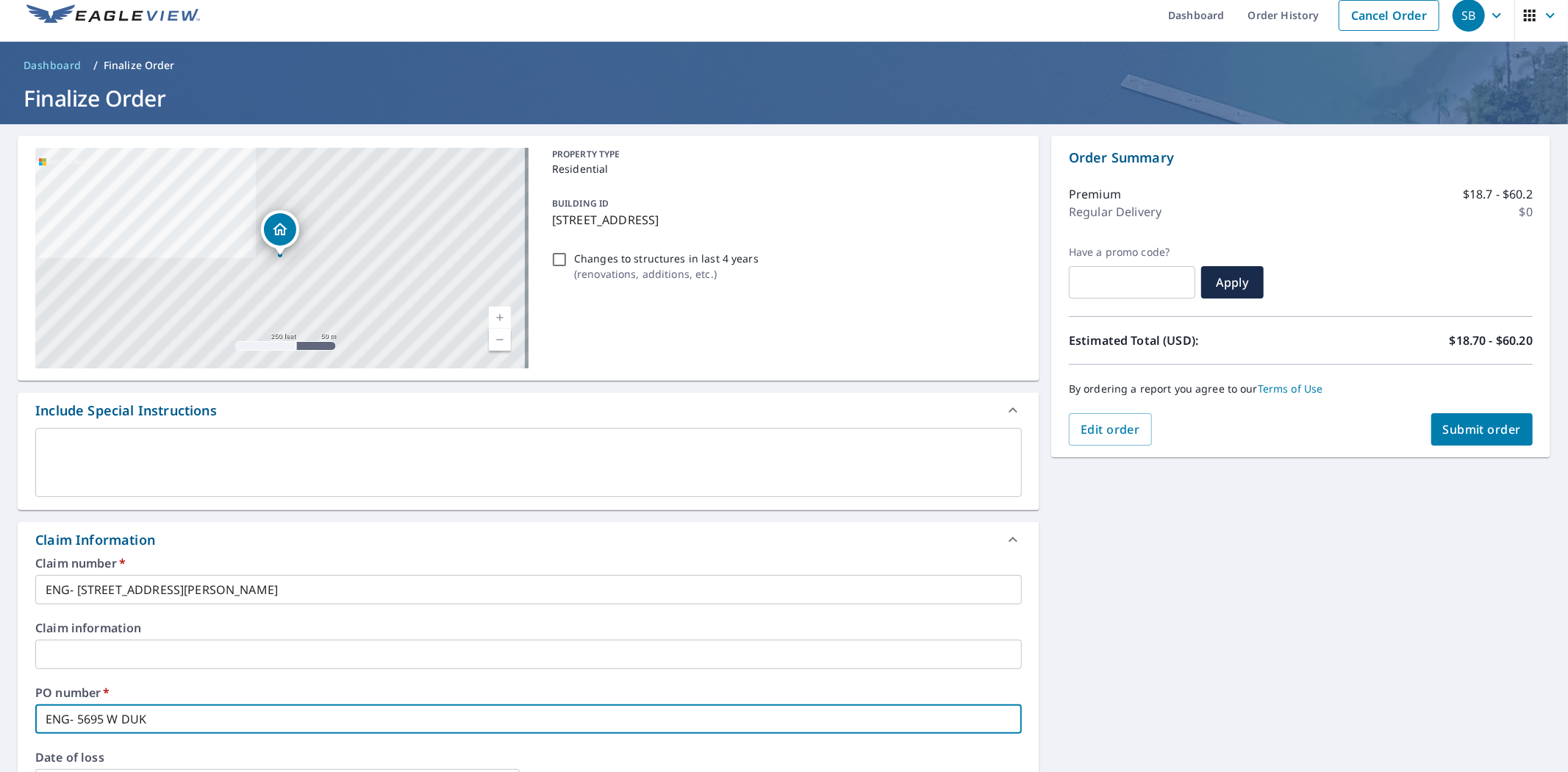
type input "ENG- 5695 W DUKE"
checkbox input "true"
type input "ENG- 5695 W DUKE"
checkbox input "true"
type input "ENG- 5695 W DUKE L"
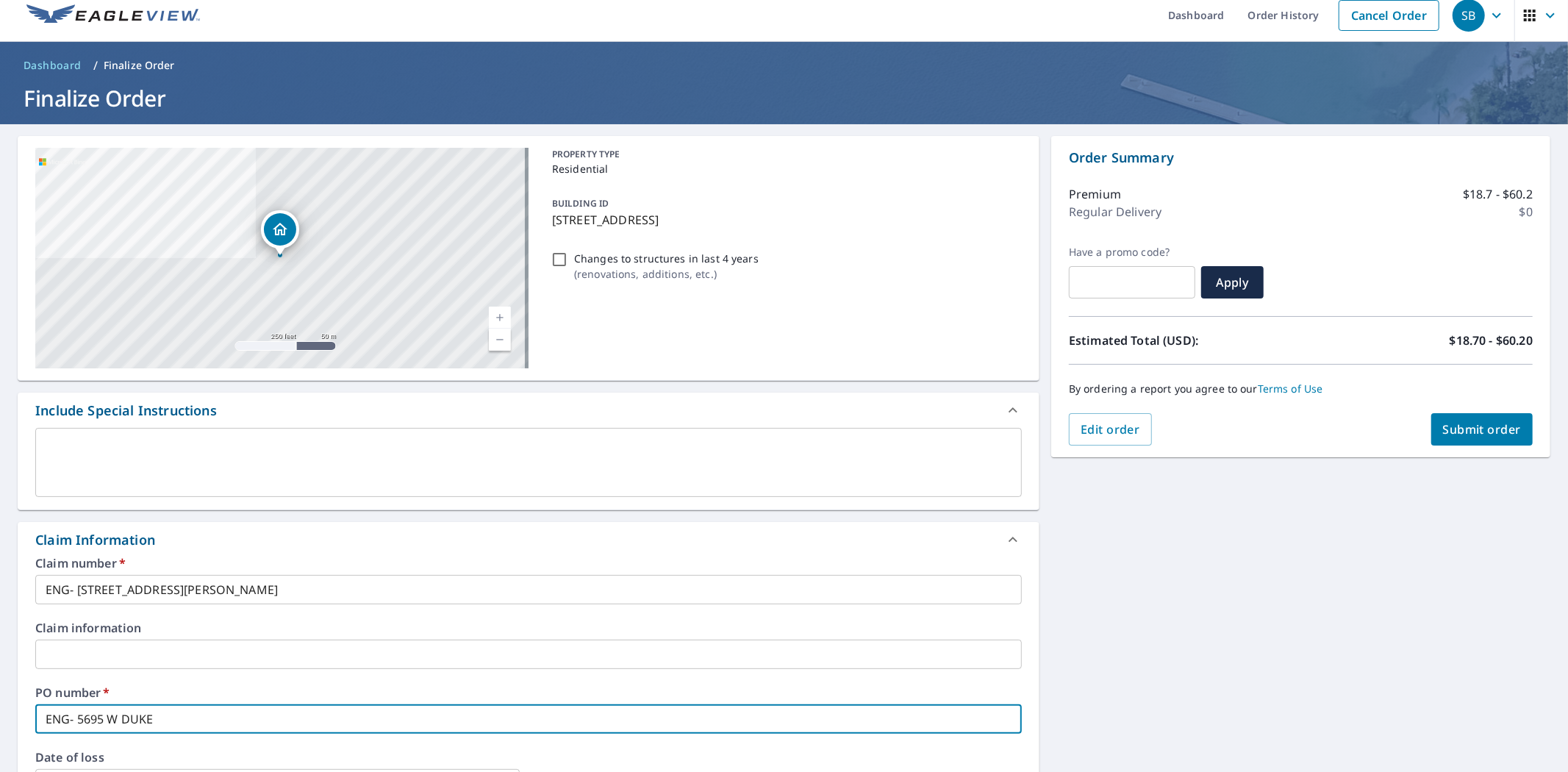
checkbox input "true"
type input "ENG- 5695 W DUKE LA"
checkbox input "true"
type input "ENG- 5695 W DUKE LAN"
checkbox input "true"
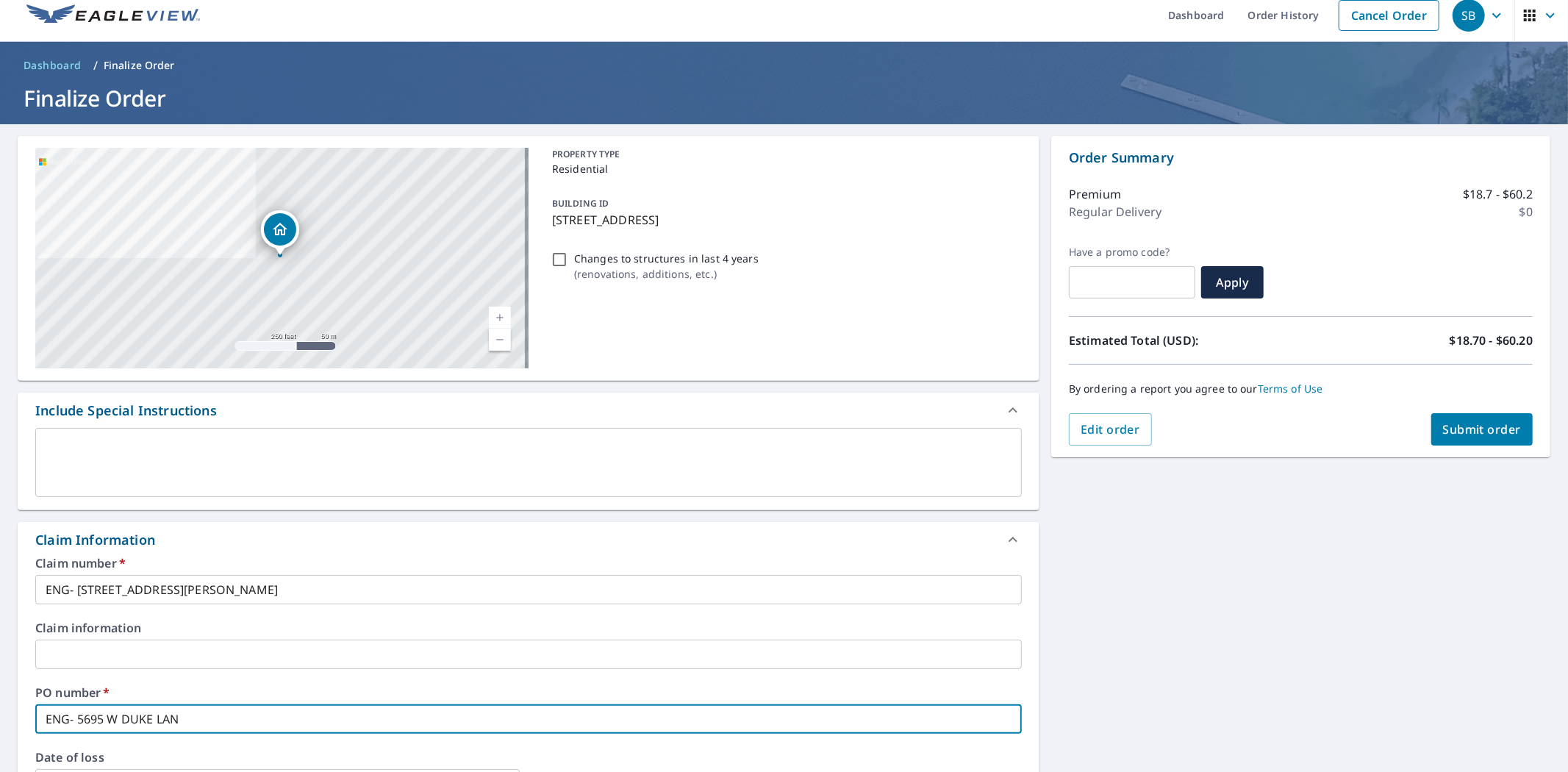
type input "ENG- [STREET_ADDRESS][PERSON_NAME]"
checkbox input "true"
type input "ENG- [STREET_ADDRESS][PERSON_NAME]"
click at [1453, 442] on button "Submit order" at bounding box center [1481, 430] width 102 height 32
checkbox input "true"
